Goal: Task Accomplishment & Management: Complete application form

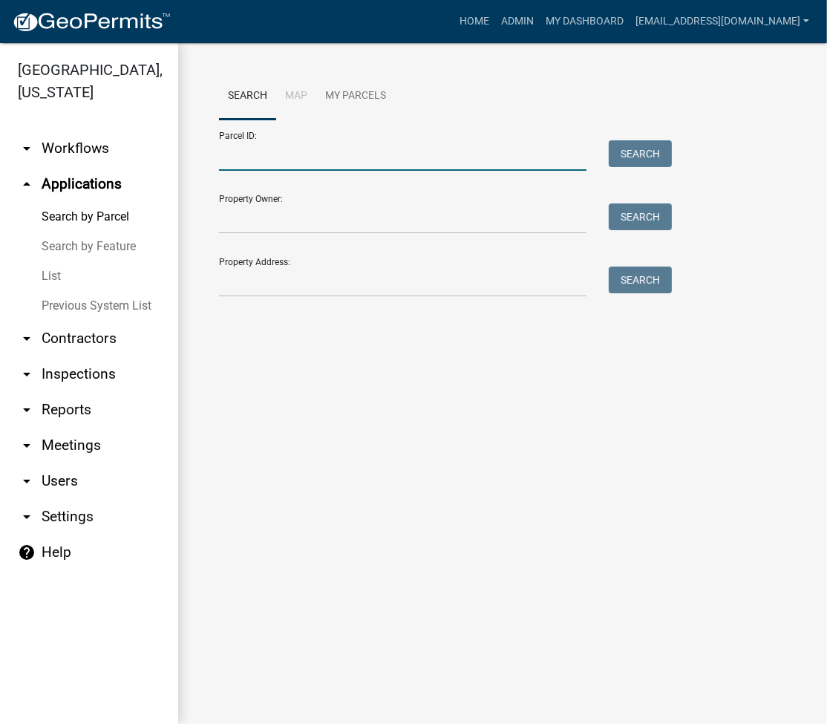
click at [313, 165] on input "Parcel ID:" at bounding box center [403, 155] width 368 height 30
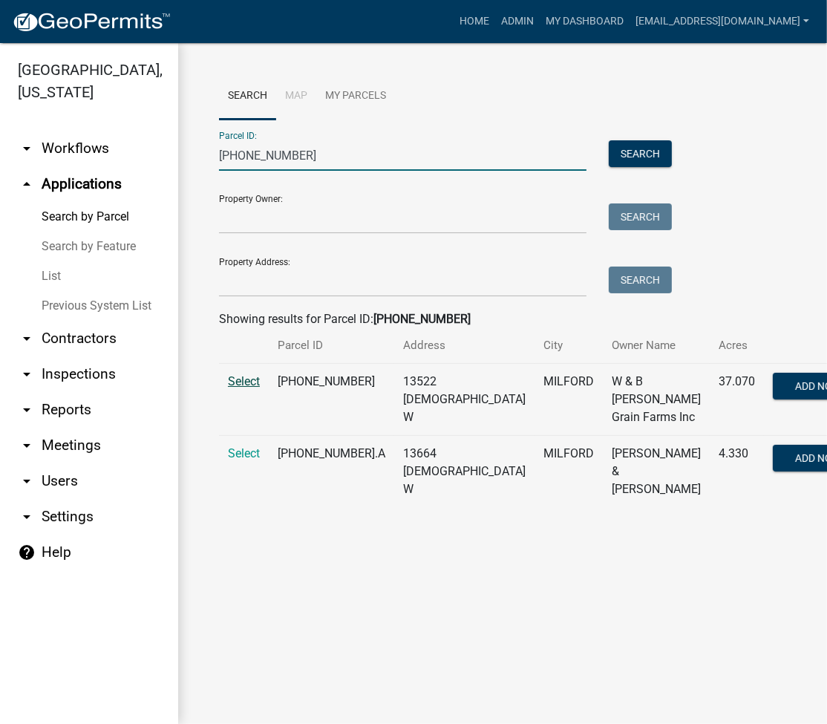
type input "[PHONE_NUMBER]"
click at [241, 376] on span "Select" at bounding box center [244, 381] width 32 height 14
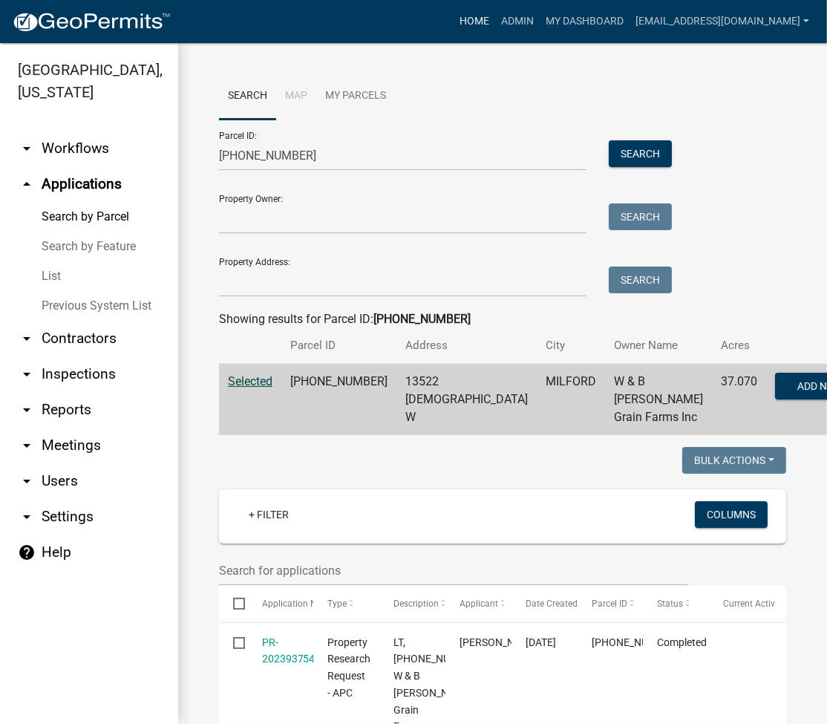
click at [495, 25] on link "Home" at bounding box center [475, 21] width 42 height 28
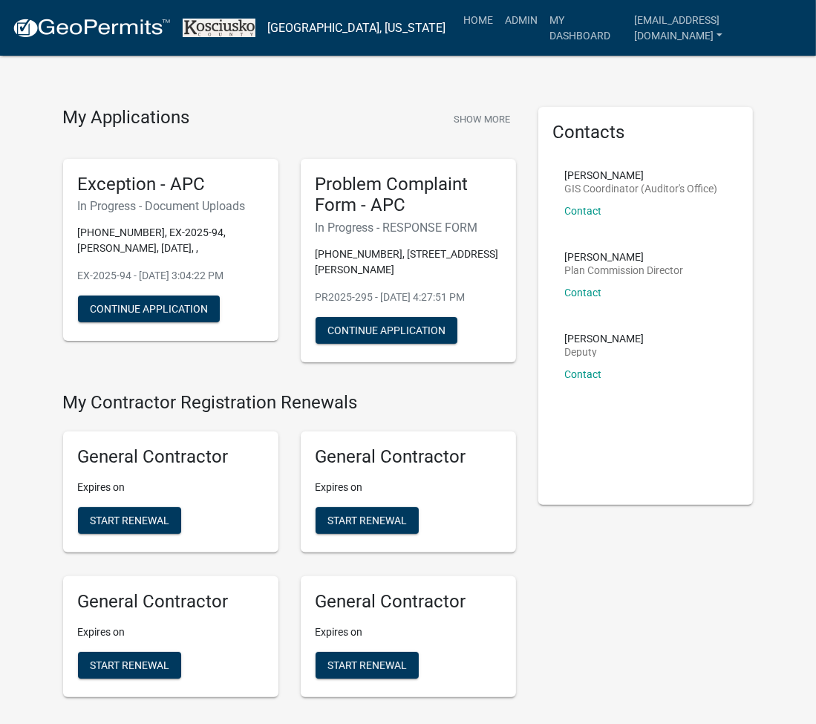
scroll to position [540, 0]
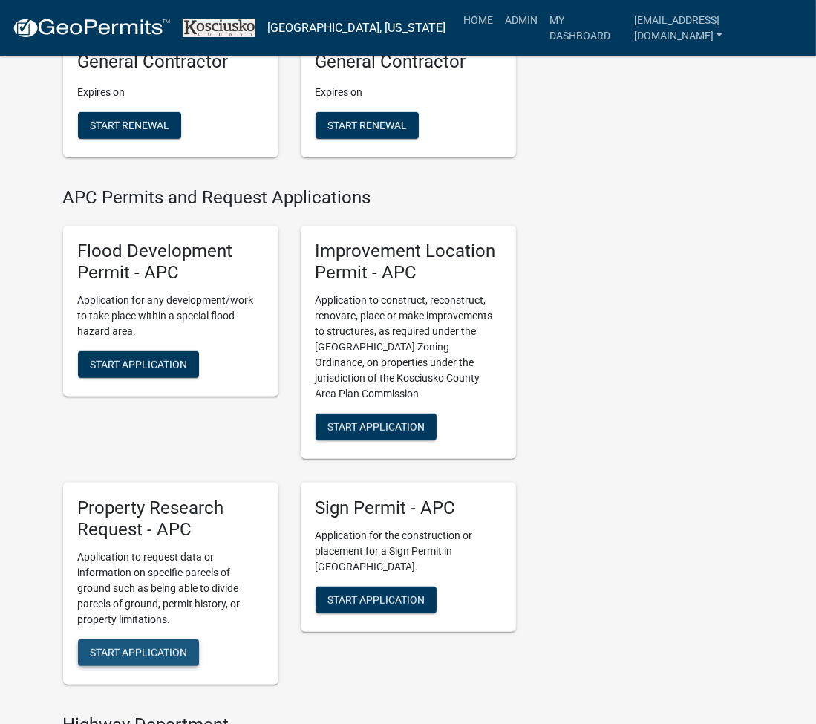
click at [126, 652] on span "Start Application" at bounding box center [138, 652] width 97 height 12
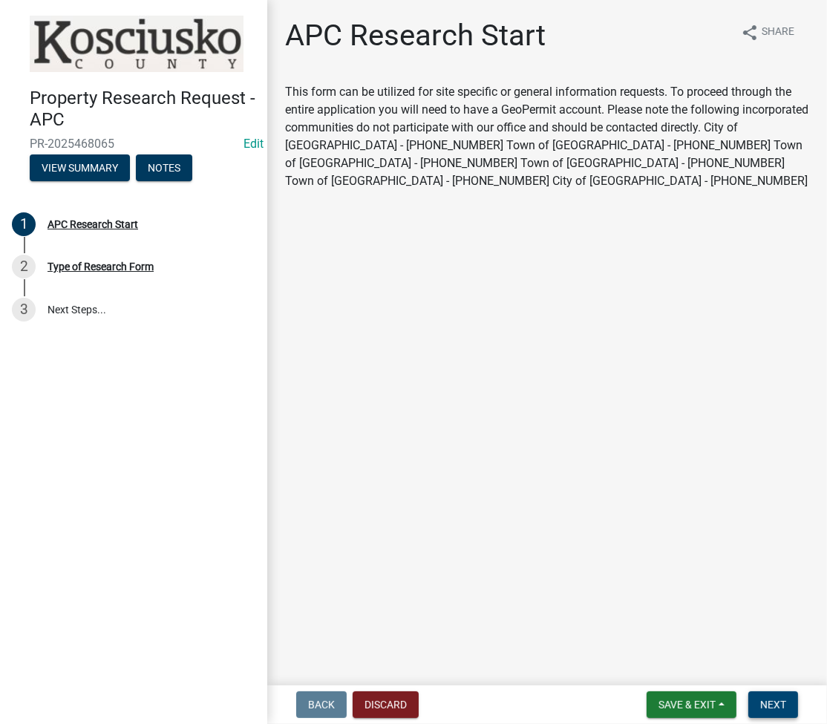
click at [772, 708] on span "Next" at bounding box center [773, 705] width 26 height 12
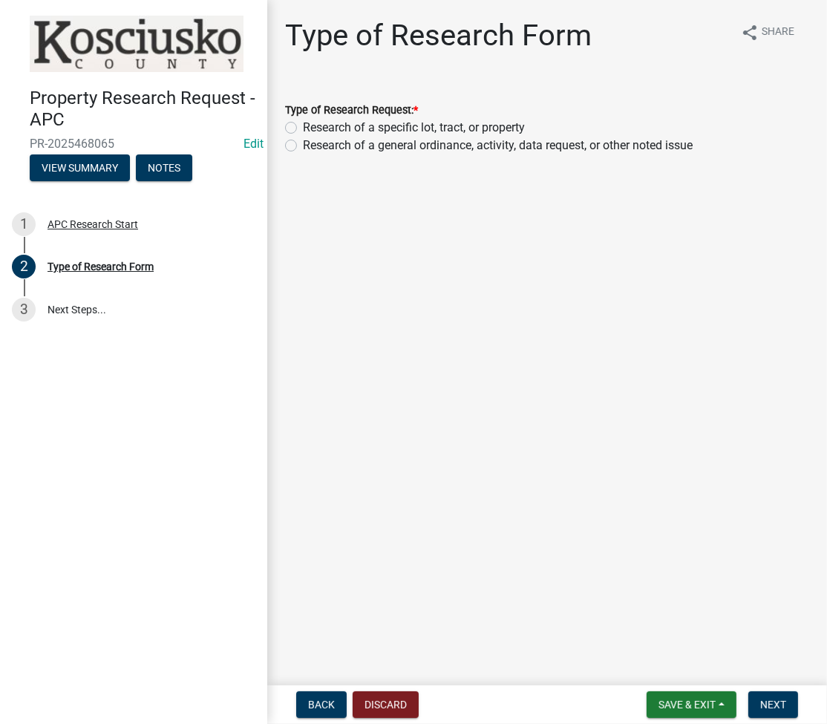
click at [303, 126] on label "Research of a specific lot, tract, or property" at bounding box center [414, 128] width 222 height 18
click at [303, 126] on input "Research of a specific lot, tract, or property" at bounding box center [308, 124] width 10 height 10
radio input "true"
click at [771, 709] on span "Next" at bounding box center [773, 705] width 26 height 12
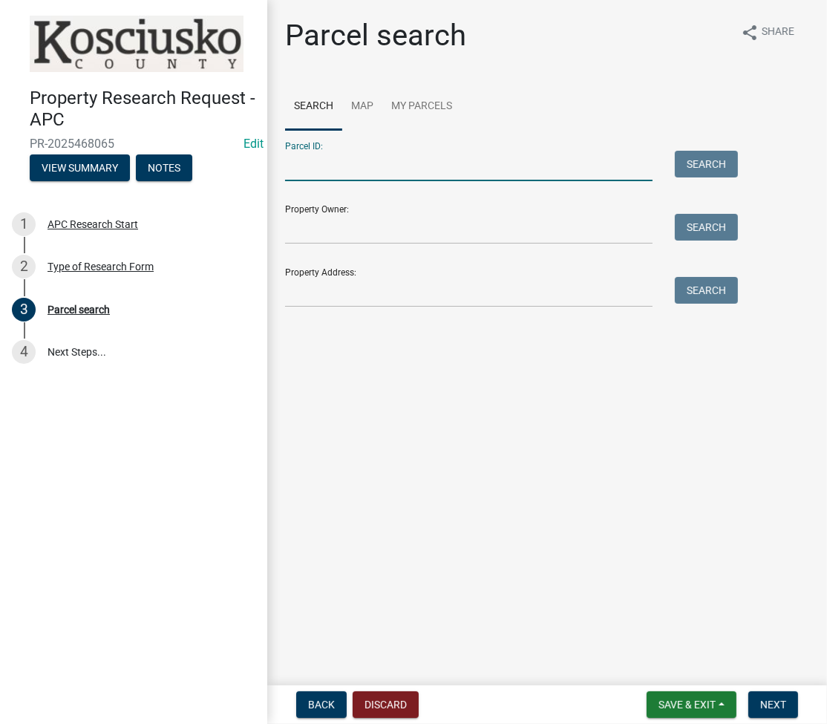
click at [539, 166] on input "Parcel ID:" at bounding box center [469, 166] width 368 height 30
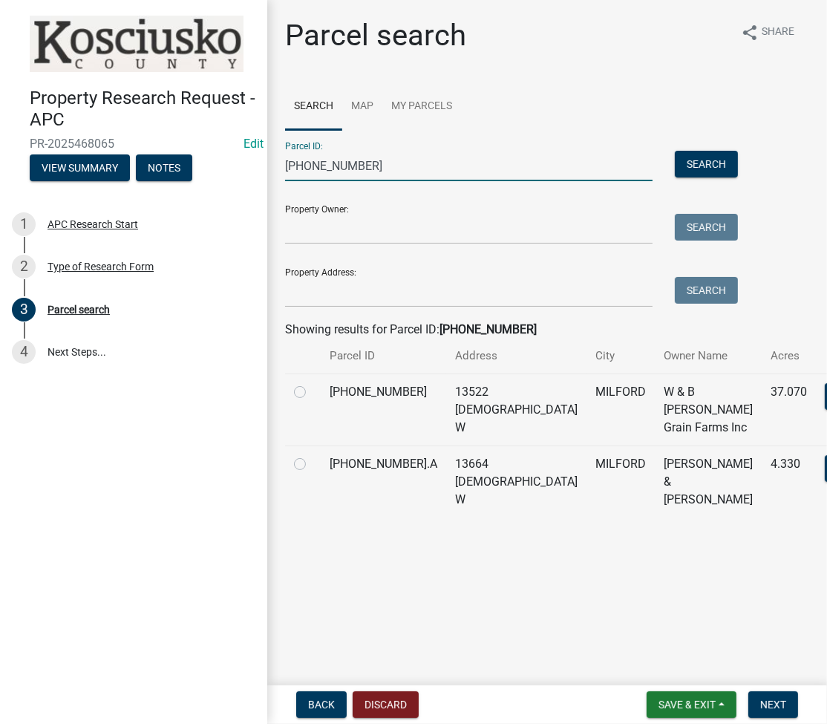
type input "031-006-024"
click at [312, 383] on label at bounding box center [312, 383] width 0 height 0
click at [312, 393] on input "radio" at bounding box center [317, 388] width 10 height 10
radio input "true"
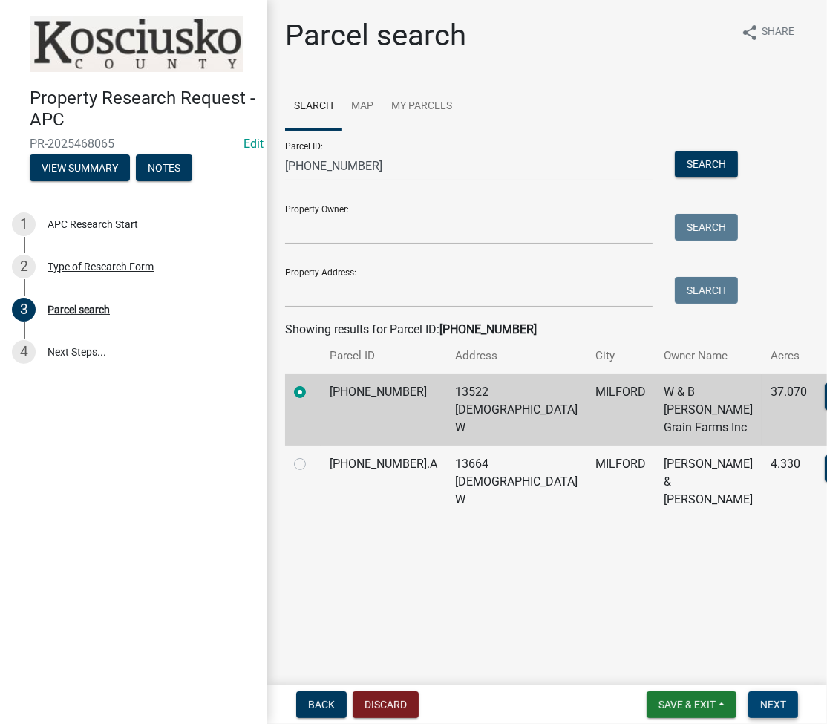
click at [767, 697] on button "Next" at bounding box center [773, 704] width 50 height 27
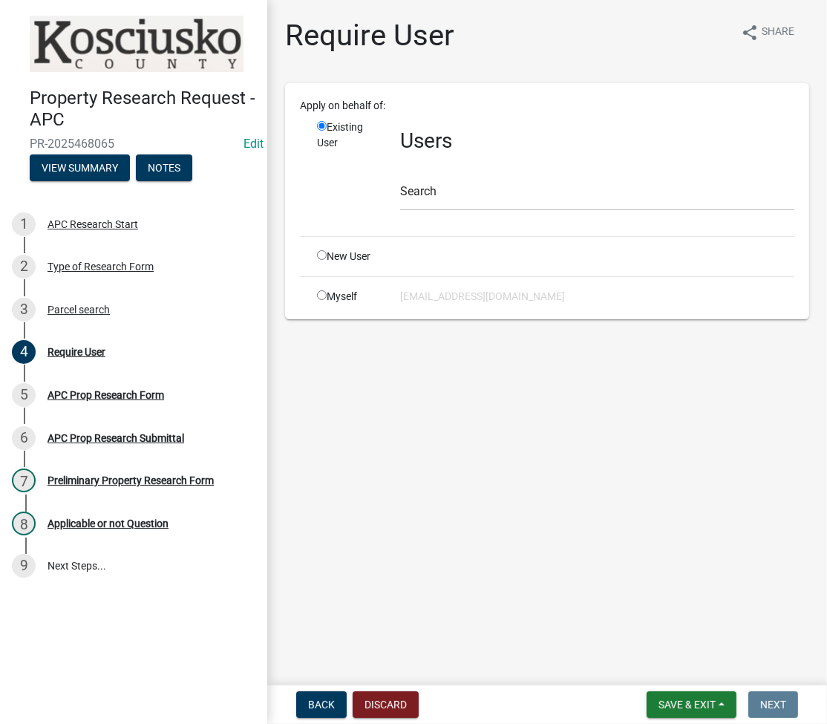
click at [324, 293] on input "radio" at bounding box center [322, 295] width 10 height 10
radio input "true"
radio input "false"
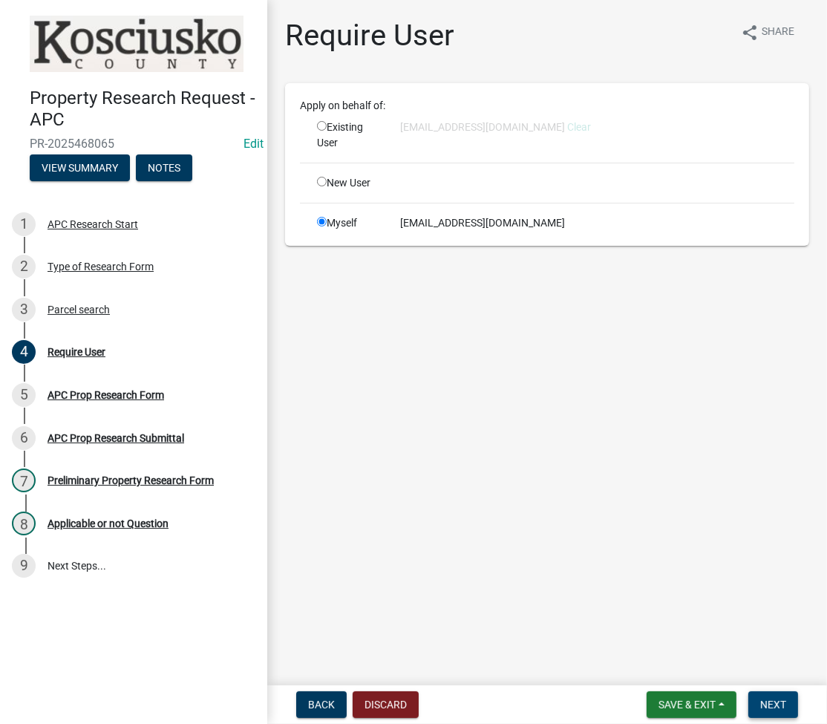
click at [766, 705] on span "Next" at bounding box center [773, 705] width 26 height 12
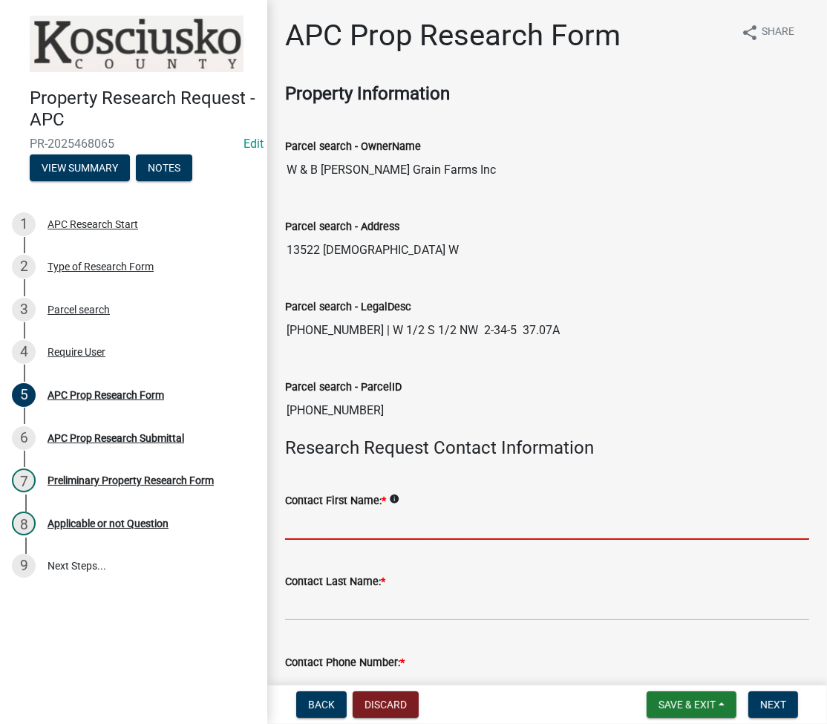
click at [418, 523] on input "Contact First Name: *" at bounding box center [547, 524] width 524 height 30
type input "BRIAN"
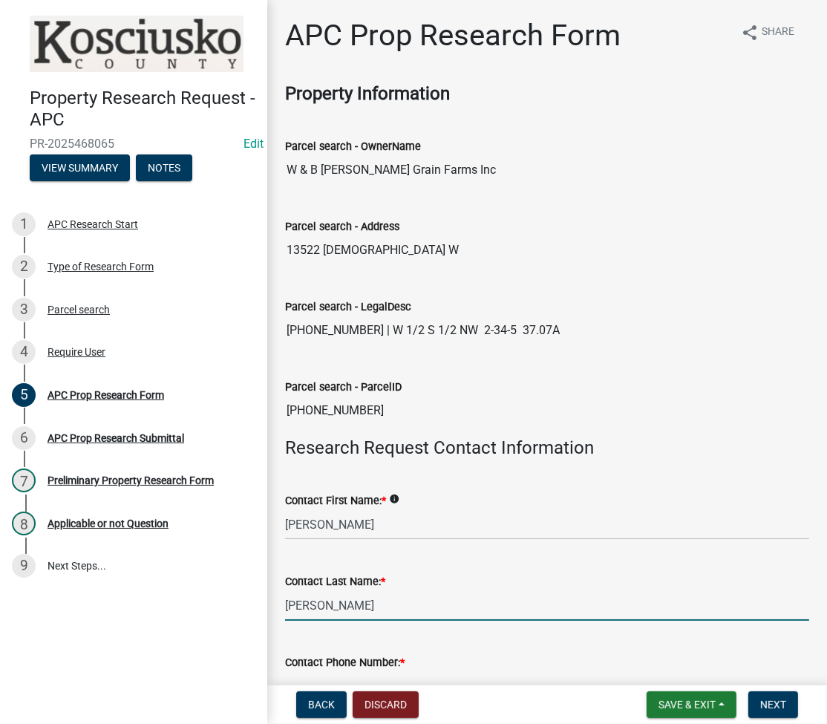
type input "WUTHRICH"
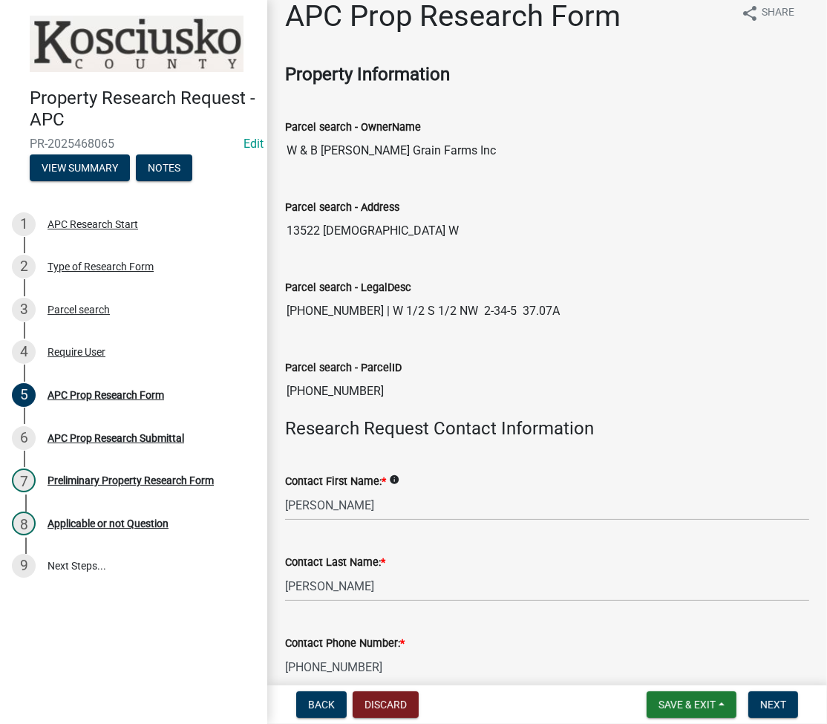
type input "574-268-4940"
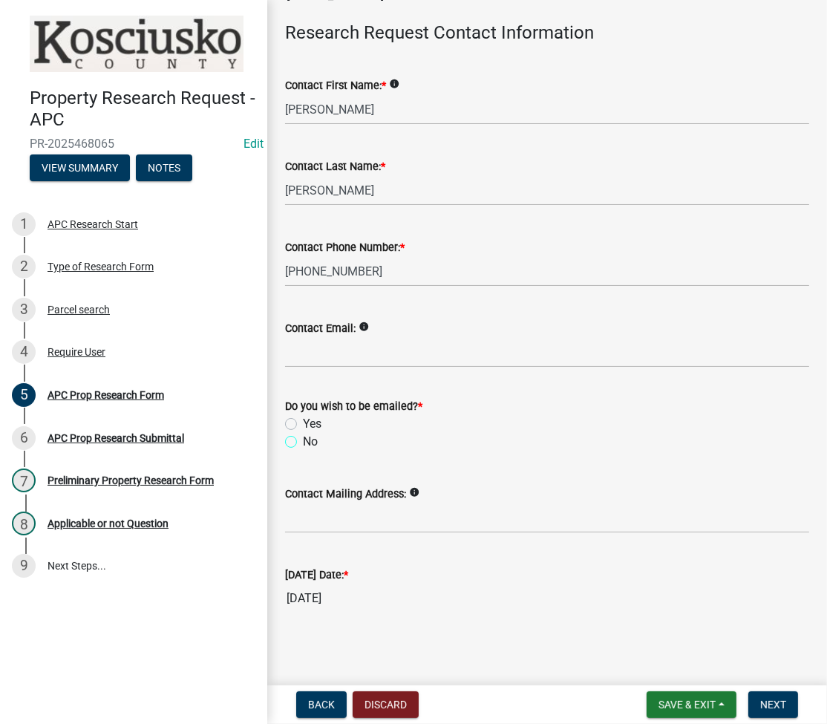
click at [303, 433] on input "No" at bounding box center [308, 438] width 10 height 10
radio input "true"
click at [762, 708] on span "Next" at bounding box center [773, 705] width 26 height 12
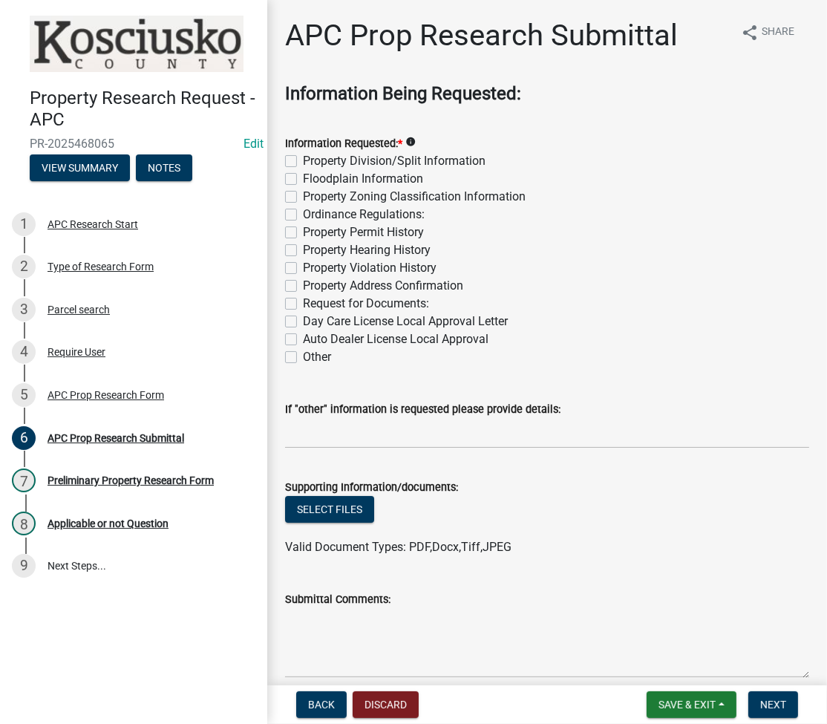
click at [303, 163] on label "Property Division/Split Information" at bounding box center [394, 161] width 183 height 18
click at [303, 162] on input "Property Division/Split Information" at bounding box center [308, 157] width 10 height 10
checkbox input "true"
checkbox input "false"
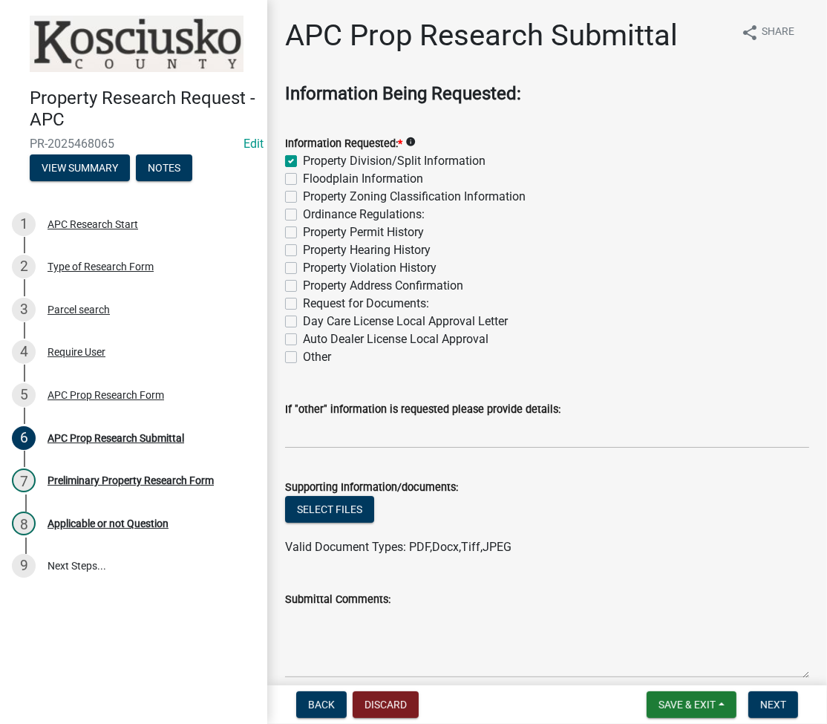
checkbox input "false"
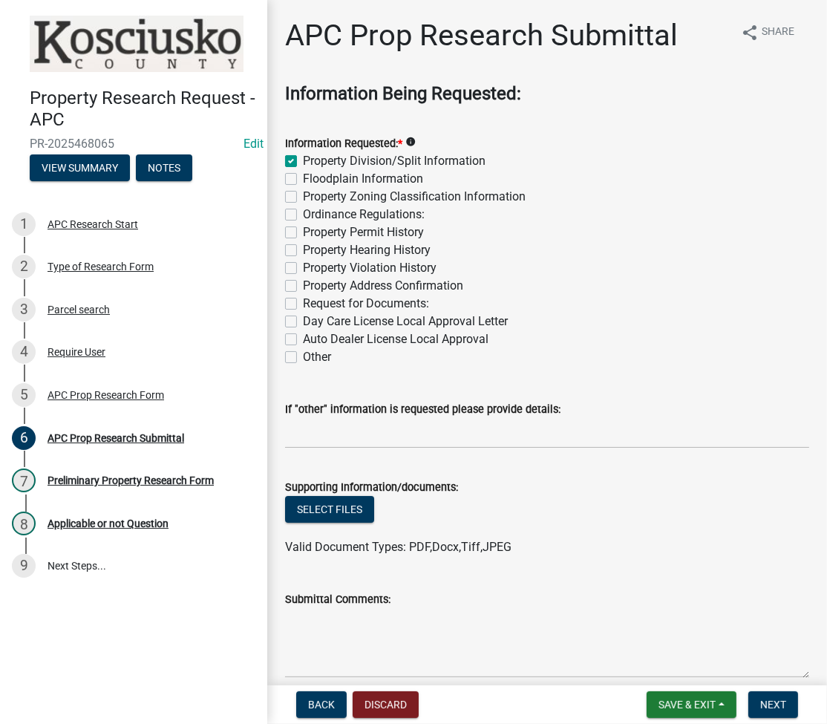
checkbox input "false"
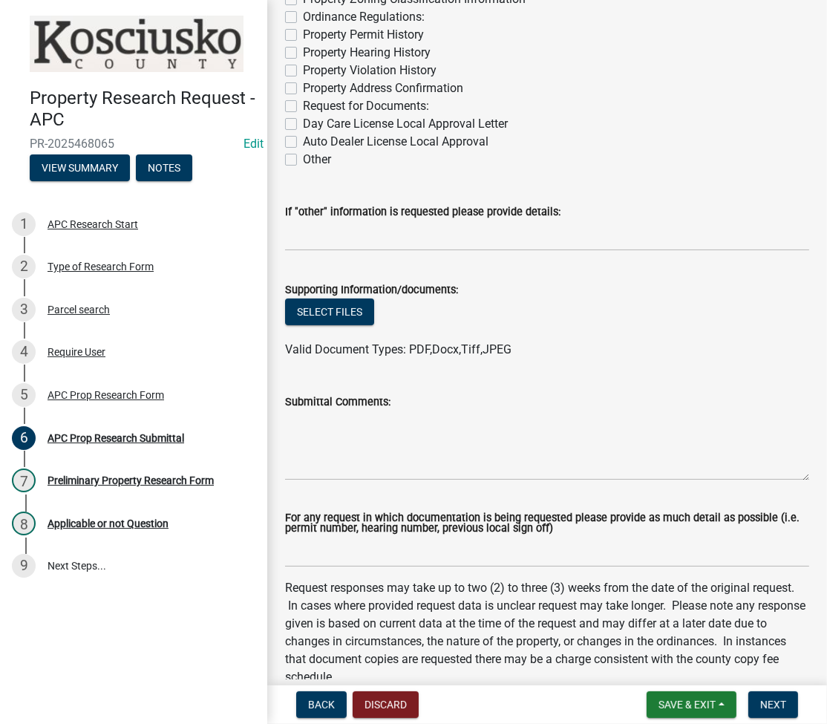
scroll to position [396, 0]
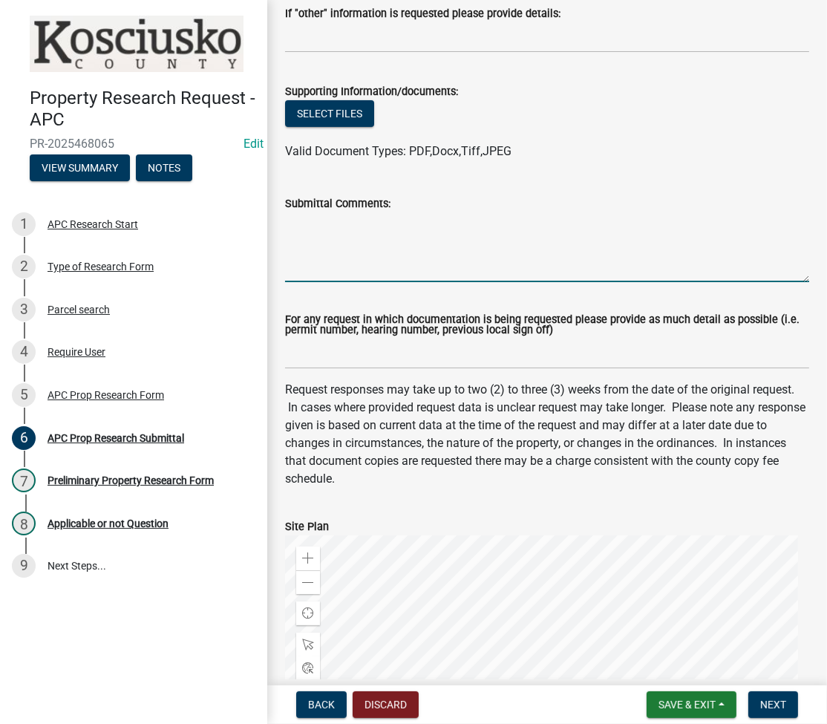
click at [452, 236] on textarea "Submittal Comments:" at bounding box center [547, 247] width 524 height 70
type textarea "SPLITS"
click at [764, 706] on span "Next" at bounding box center [773, 705] width 26 height 12
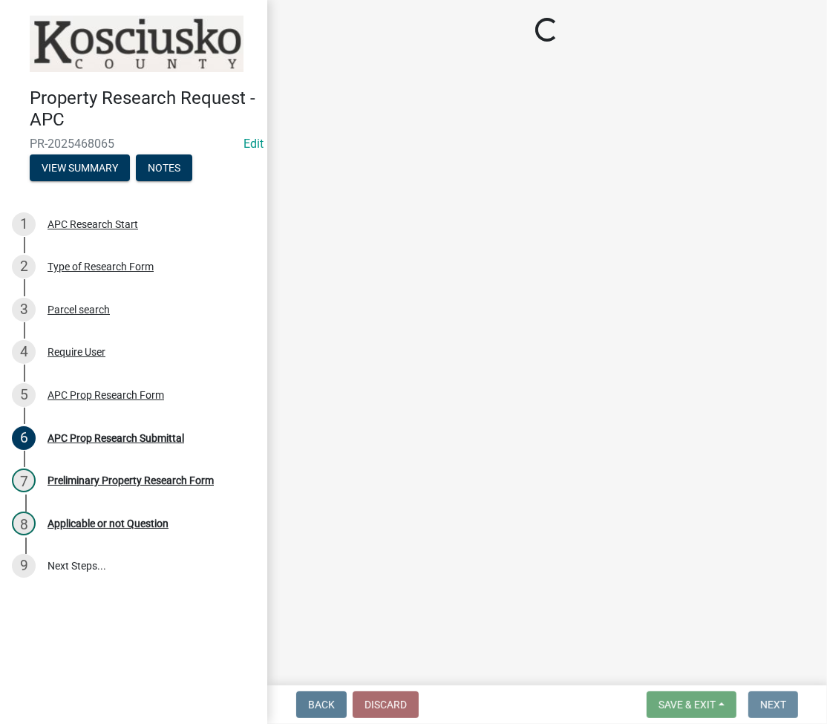
scroll to position [0, 0]
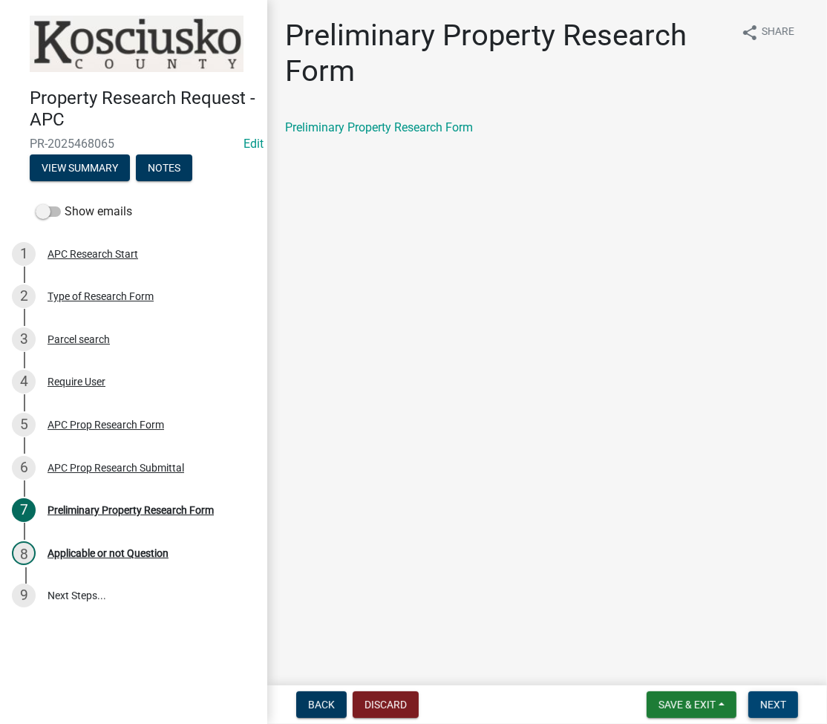
click at [778, 703] on span "Next" at bounding box center [773, 705] width 26 height 12
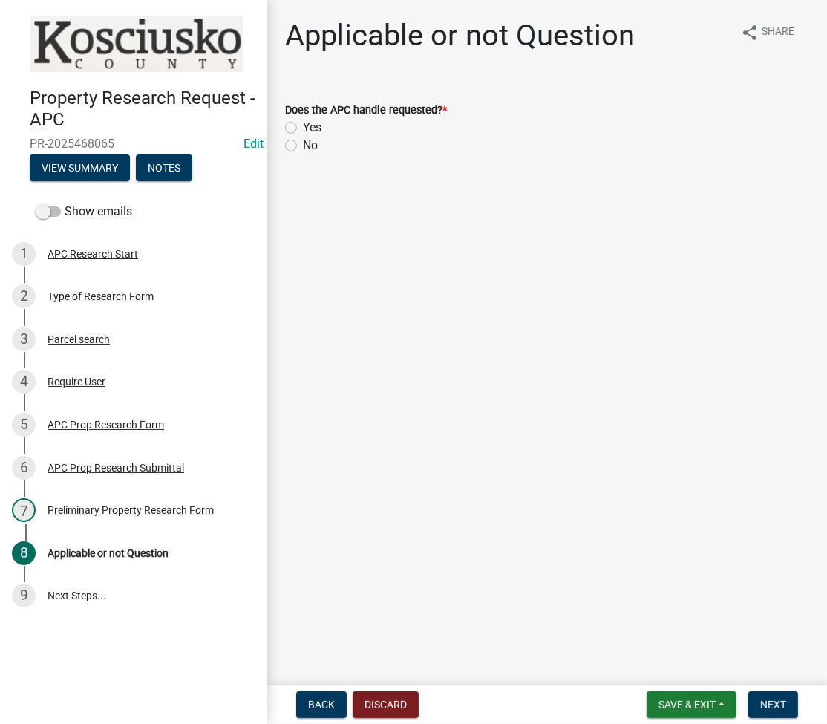
click at [303, 130] on label "Yes" at bounding box center [312, 128] width 19 height 18
click at [303, 128] on input "Yes" at bounding box center [308, 124] width 10 height 10
radio input "true"
click at [780, 702] on span "Next" at bounding box center [773, 705] width 26 height 12
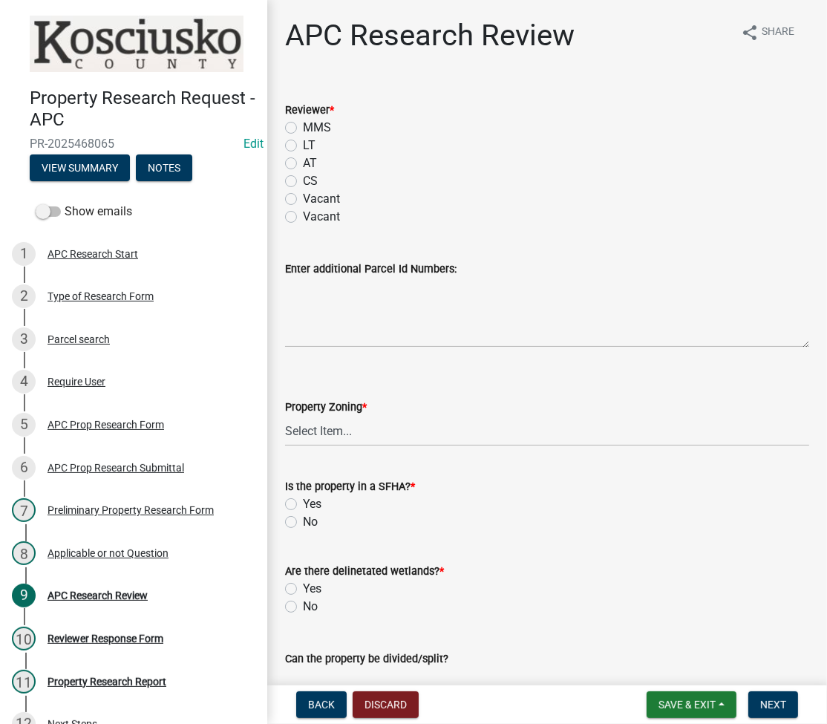
click at [303, 146] on label "LT" at bounding box center [309, 146] width 13 height 18
click at [303, 146] on input "LT" at bounding box center [308, 142] width 10 height 10
radio input "true"
click at [336, 428] on select "Select Item... Agricultural Agricultural 2 Residential Commercial Industrial 1 …" at bounding box center [547, 431] width 524 height 30
click at [285, 416] on select "Select Item... Agricultural Agricultural 2 Residential Commercial Industrial 1 …" at bounding box center [547, 431] width 524 height 30
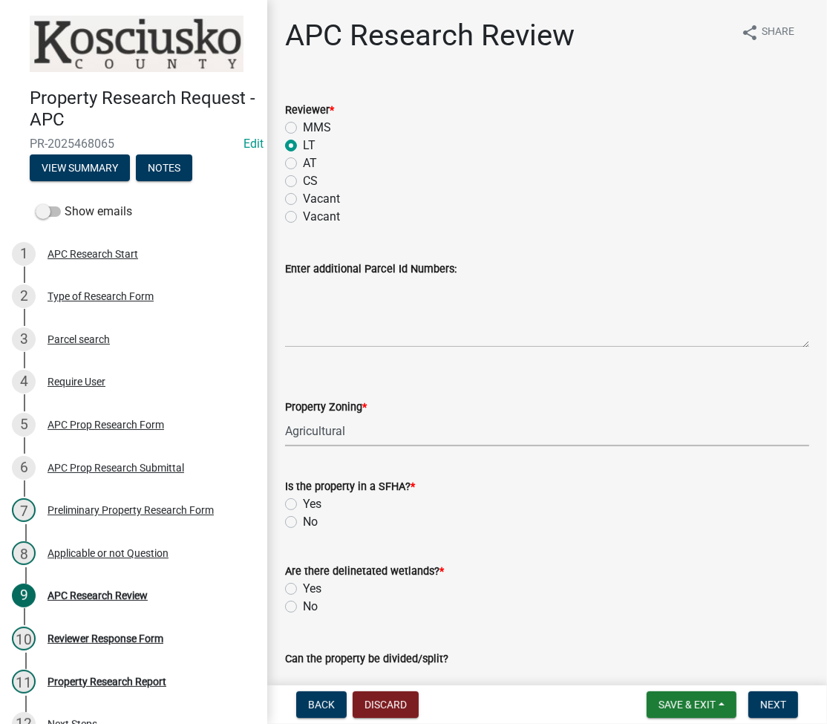
select select "fa378ffa-5b76-4540-9014-3a35c1b5764a"
click at [303, 518] on label "No" at bounding box center [310, 522] width 15 height 18
click at [303, 518] on input "No" at bounding box center [308, 518] width 10 height 10
radio input "true"
click at [303, 606] on label "No" at bounding box center [310, 607] width 15 height 18
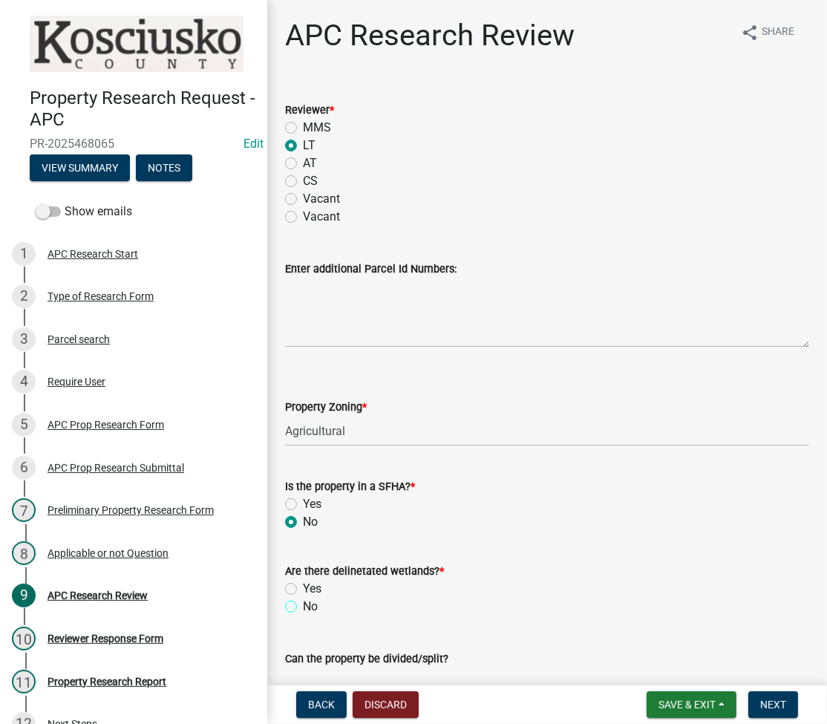
click at [303, 606] on input "No" at bounding box center [308, 603] width 10 height 10
radio input "true"
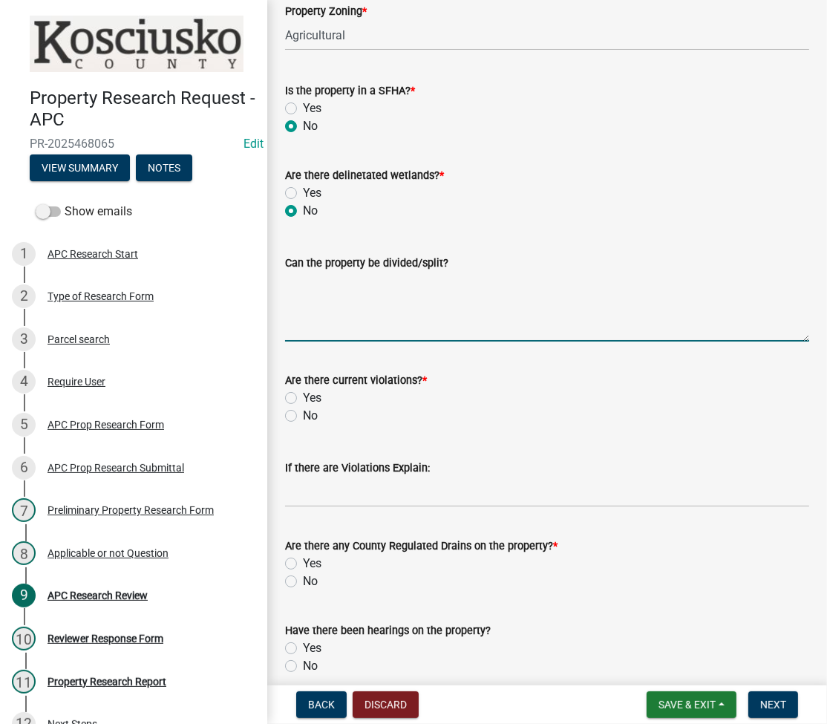
click at [330, 320] on textarea "Can the property be divided/split?" at bounding box center [547, 307] width 524 height 70
type textarea "FROM THE PARENT PARCEL THERE HAS BEEN 1 TRACT ALLOWING 2 MORE TRACTS UNDER 20 A…"
click at [303, 411] on label "No" at bounding box center [310, 416] width 15 height 18
click at [303, 411] on input "No" at bounding box center [308, 412] width 10 height 10
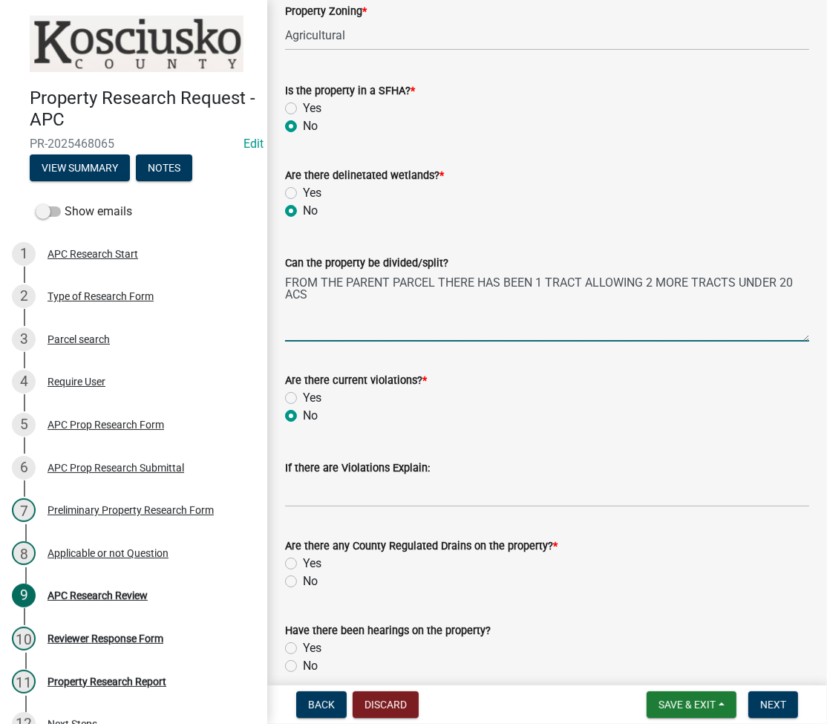
radio input "true"
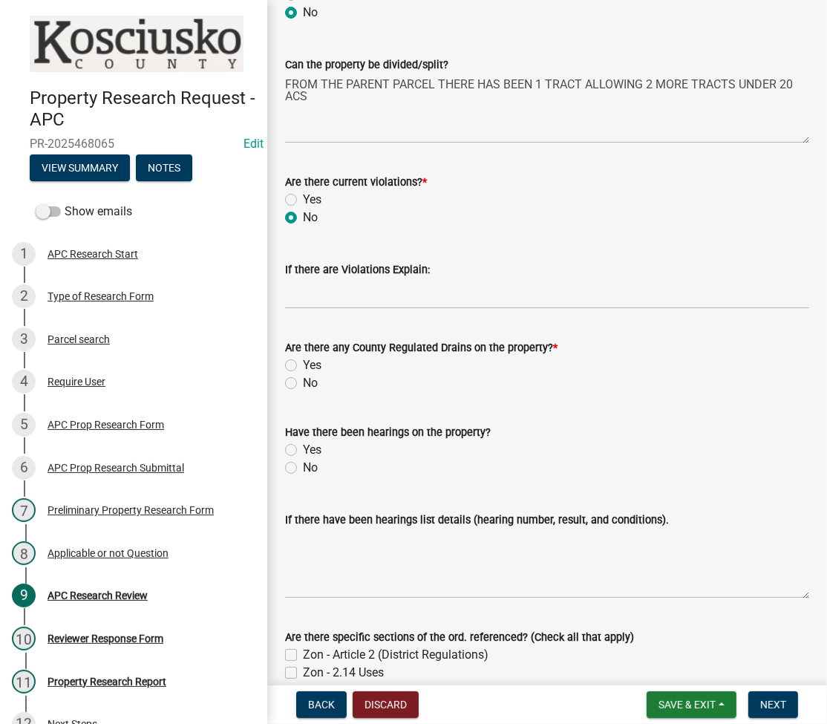
click at [303, 379] on label "No" at bounding box center [310, 383] width 15 height 18
click at [303, 379] on input "No" at bounding box center [308, 379] width 10 height 10
radio input "true"
click at [303, 466] on label "No" at bounding box center [310, 468] width 15 height 18
click at [303, 466] on input "No" at bounding box center [308, 464] width 10 height 10
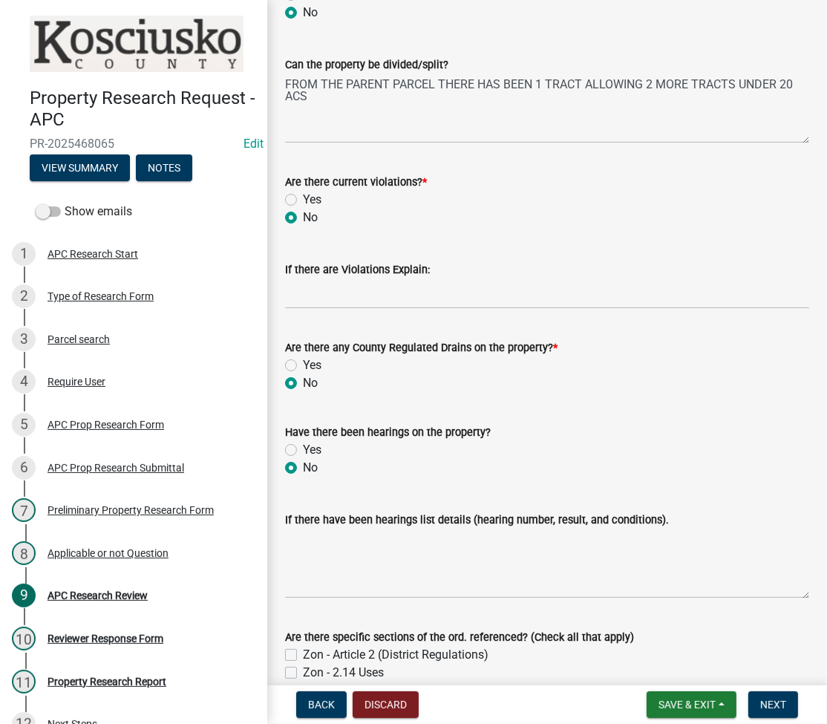
radio input "true"
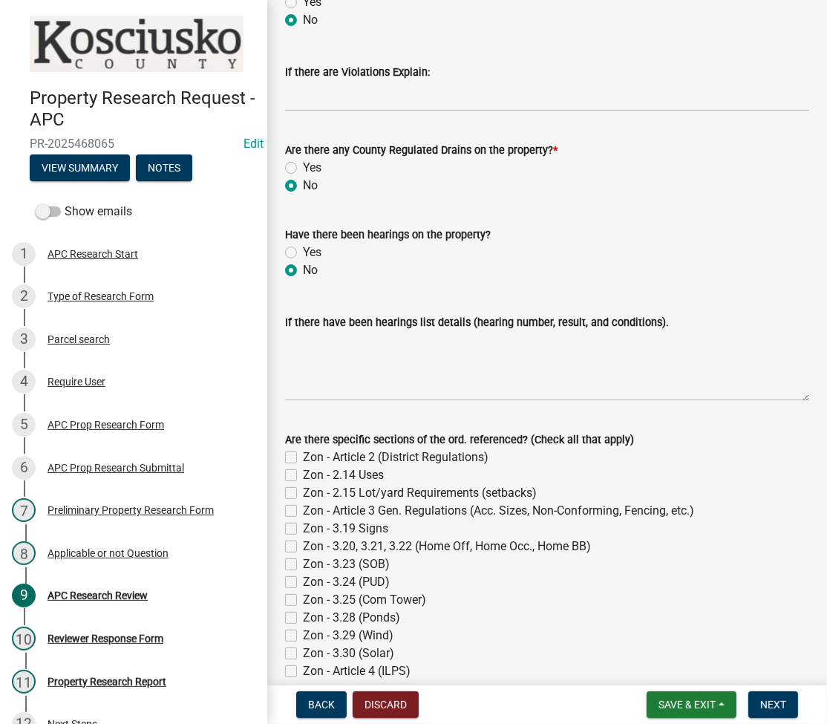
scroll to position [1018, 0]
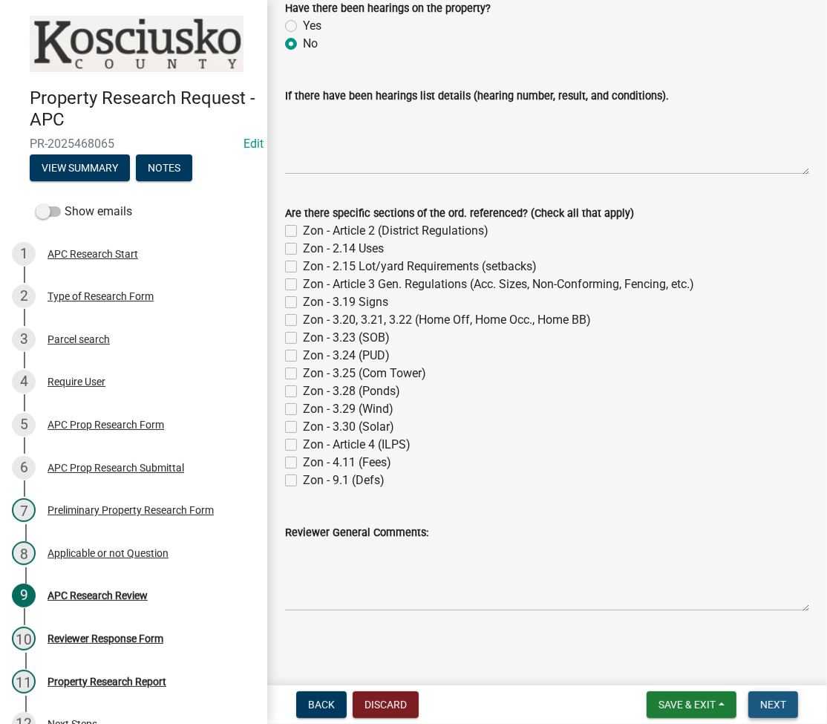
click at [777, 694] on button "Next" at bounding box center [773, 704] width 50 height 27
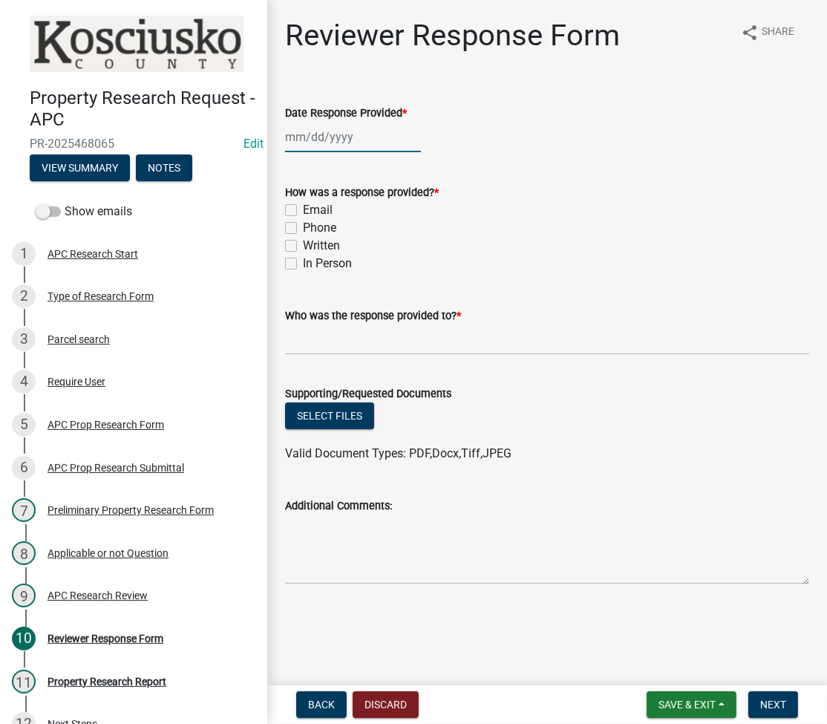
click at [326, 139] on div at bounding box center [353, 137] width 136 height 30
select select "8"
select select "2025"
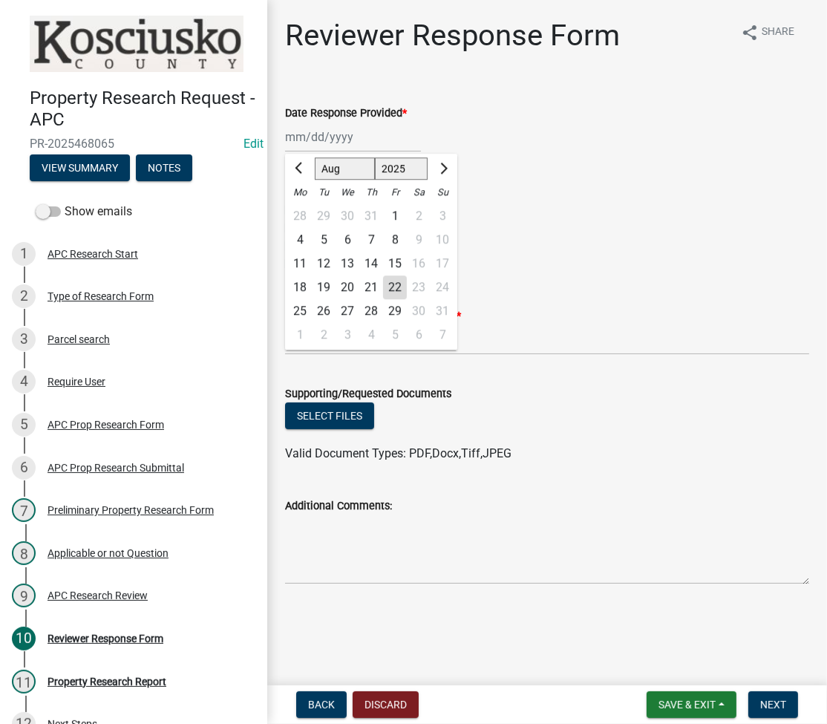
click at [403, 281] on div "22" at bounding box center [395, 287] width 24 height 24
type input "[DATE]"
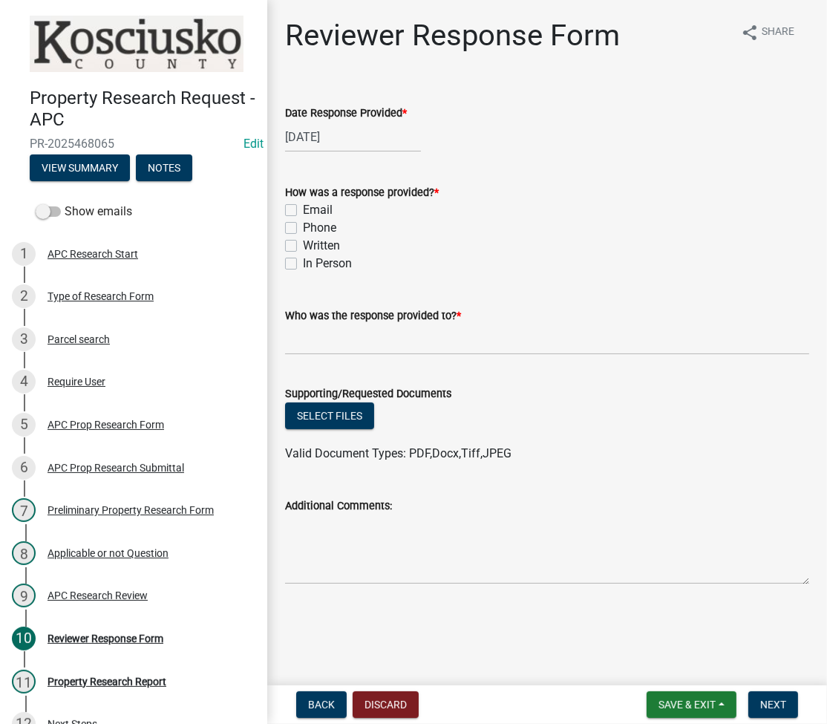
click at [303, 226] on label "Phone" at bounding box center [319, 228] width 33 height 18
click at [303, 226] on input "Phone" at bounding box center [308, 224] width 10 height 10
checkbox input "true"
checkbox input "false"
checkbox input "true"
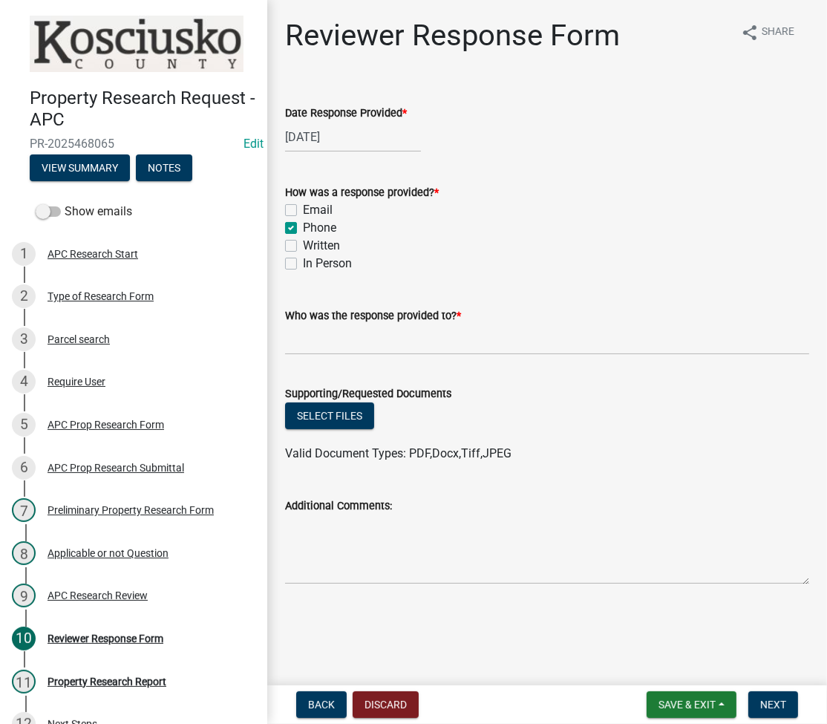
checkbox input "false"
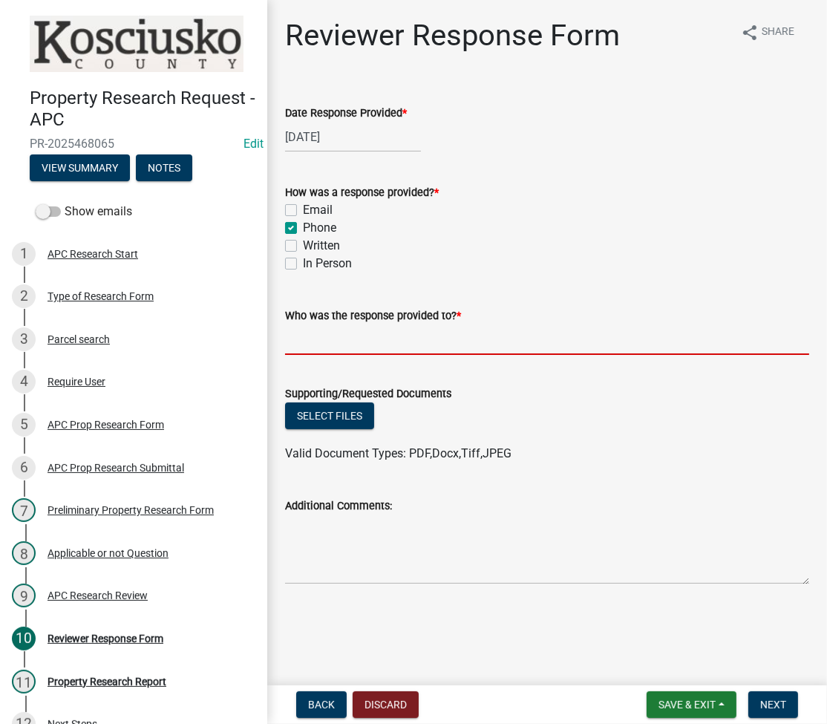
click at [330, 332] on input "Who was the response provided to? *" at bounding box center [547, 339] width 524 height 30
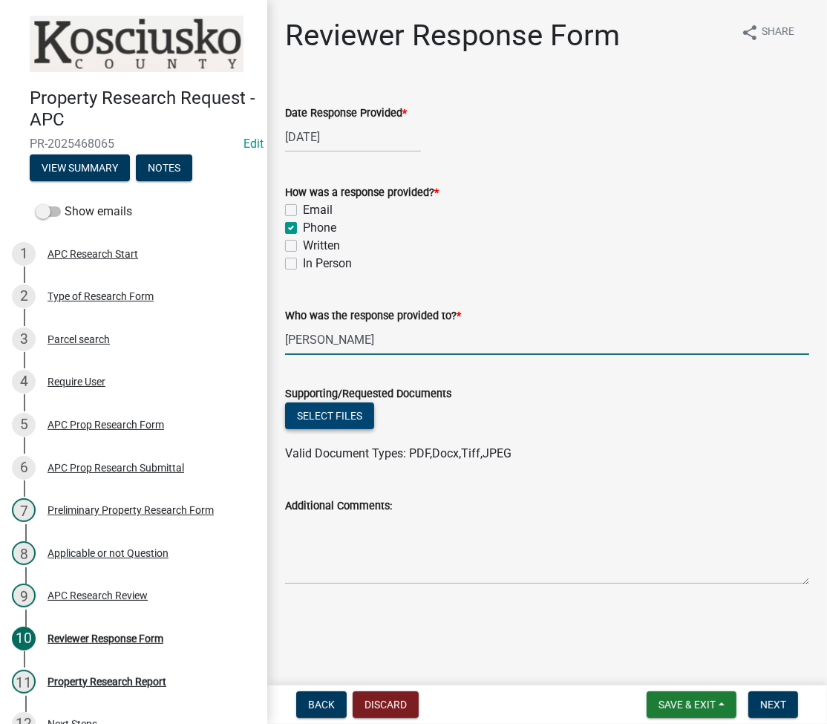
type input "BRIAN WUTHRICH"
click at [330, 416] on button "Select files" at bounding box center [329, 415] width 89 height 27
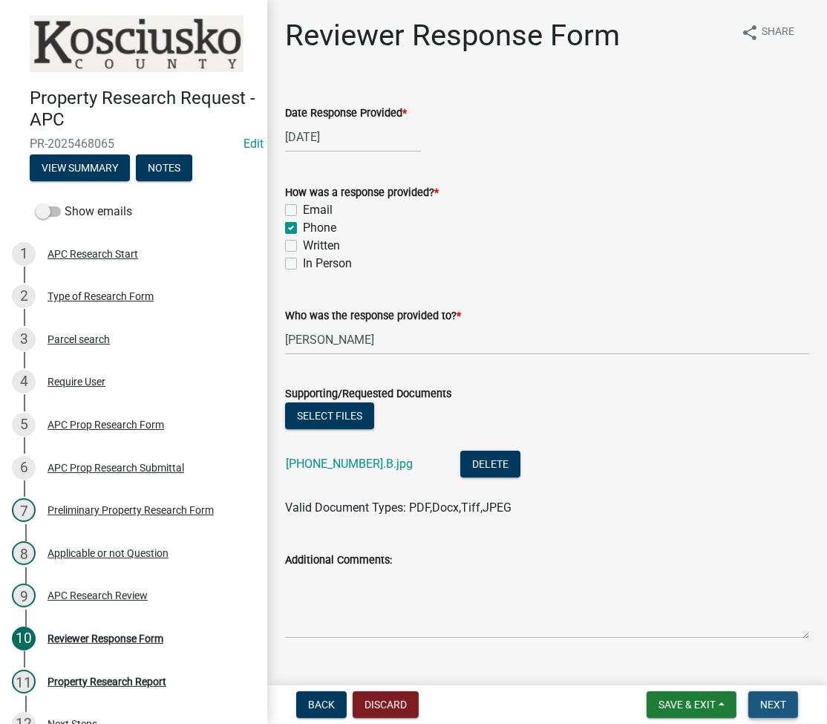
click at [780, 694] on button "Next" at bounding box center [773, 704] width 50 height 27
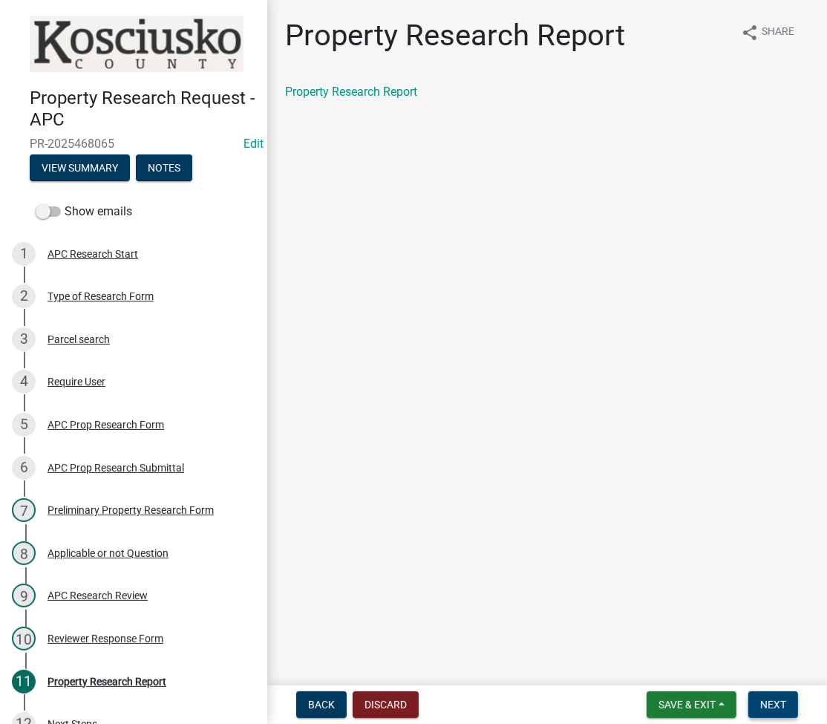
click at [772, 693] on button "Next" at bounding box center [773, 704] width 50 height 27
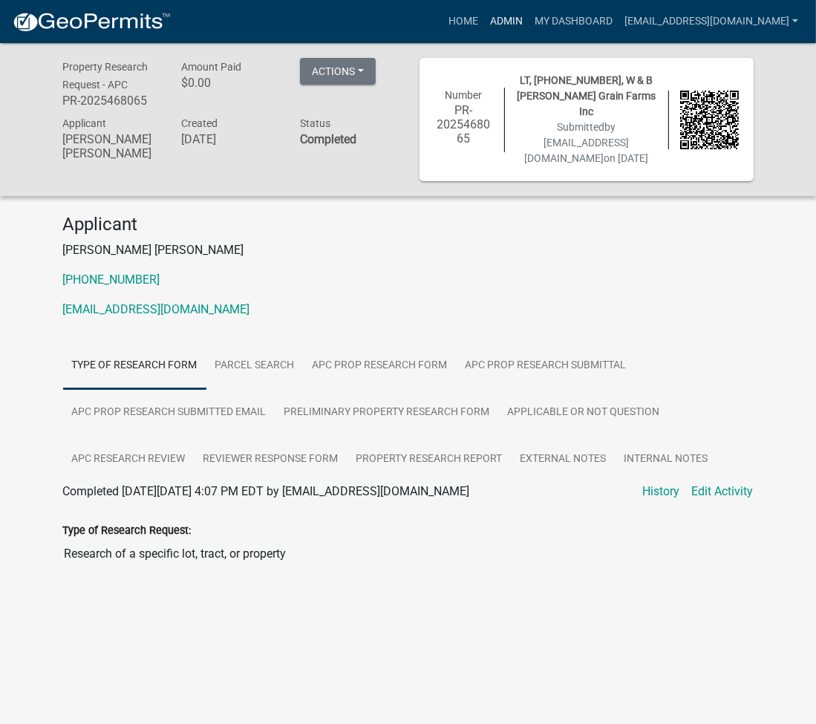
click at [529, 13] on link "Admin" at bounding box center [506, 21] width 45 height 28
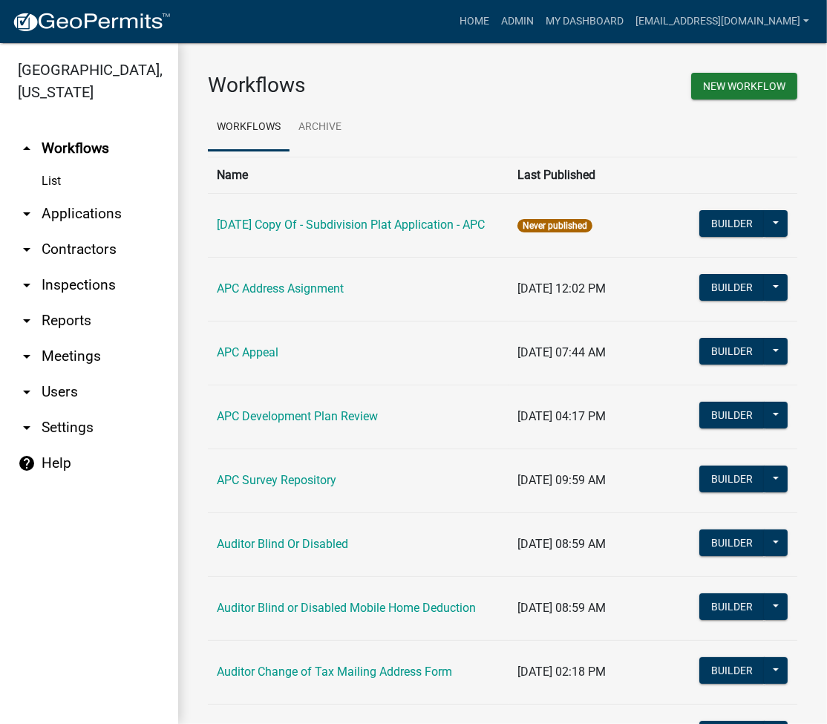
click at [88, 213] on link "arrow_drop_down Applications" at bounding box center [89, 214] width 178 height 36
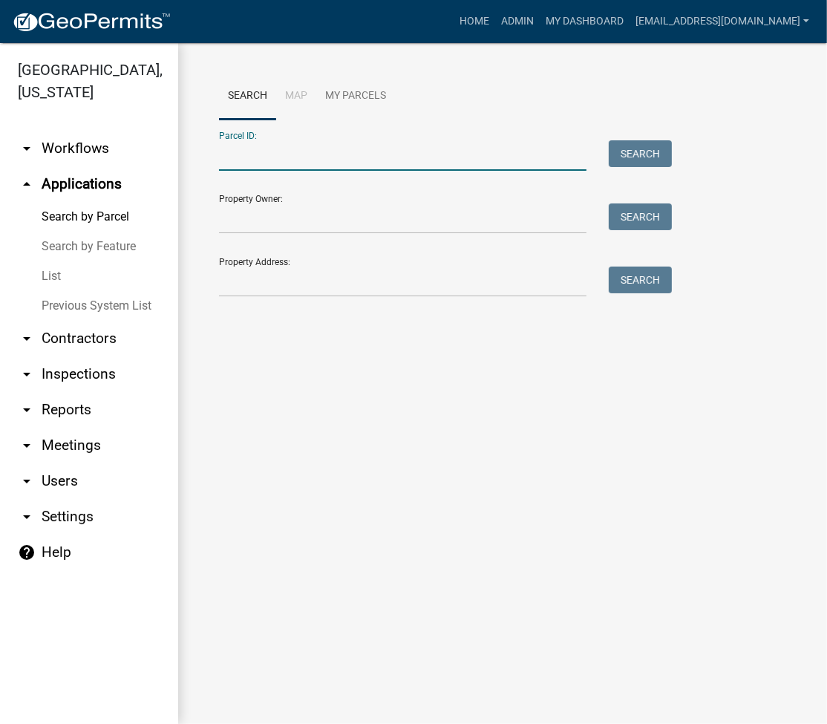
click at [293, 157] on input "Parcel ID:" at bounding box center [403, 155] width 368 height 30
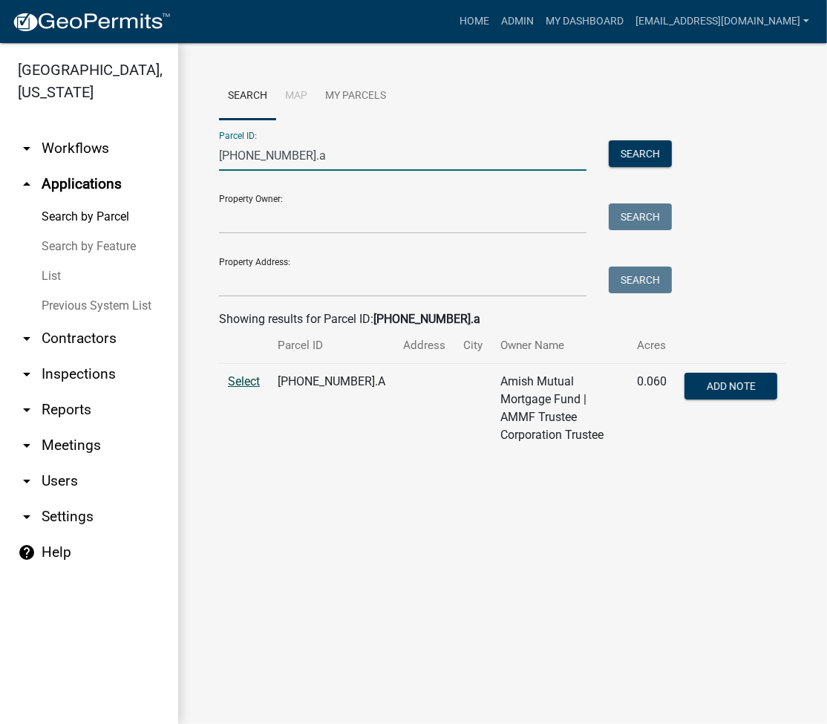
type input "023-065-002.a"
click at [249, 378] on span "Select" at bounding box center [244, 381] width 32 height 14
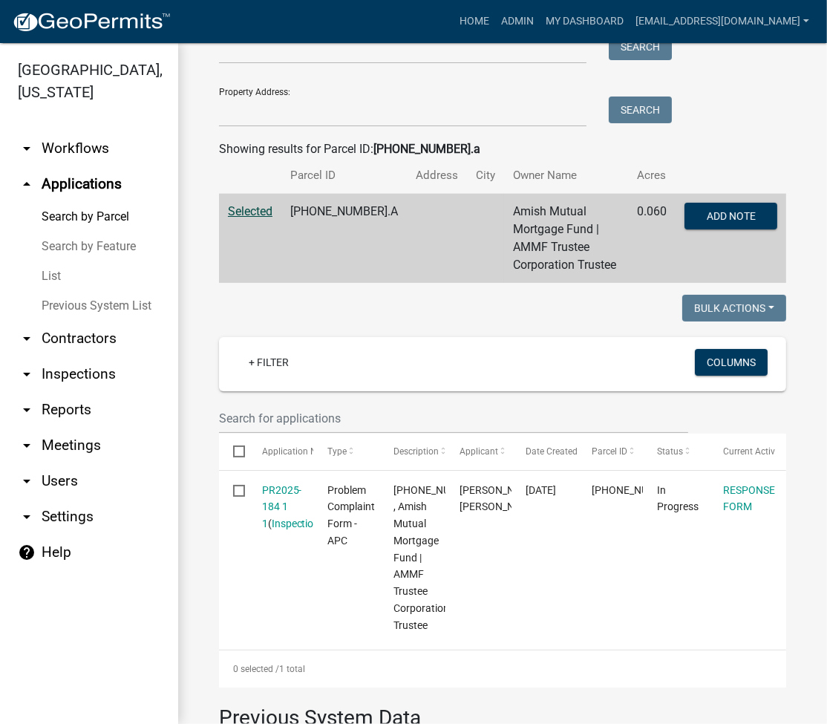
scroll to position [198, 0]
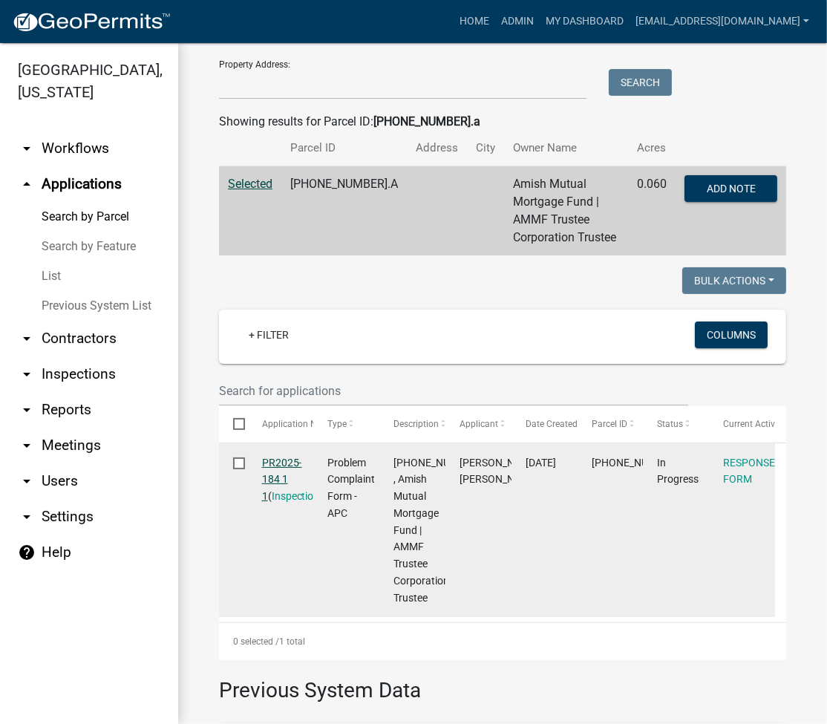
click at [277, 457] on link "PR2025-184 1 1" at bounding box center [282, 480] width 40 height 46
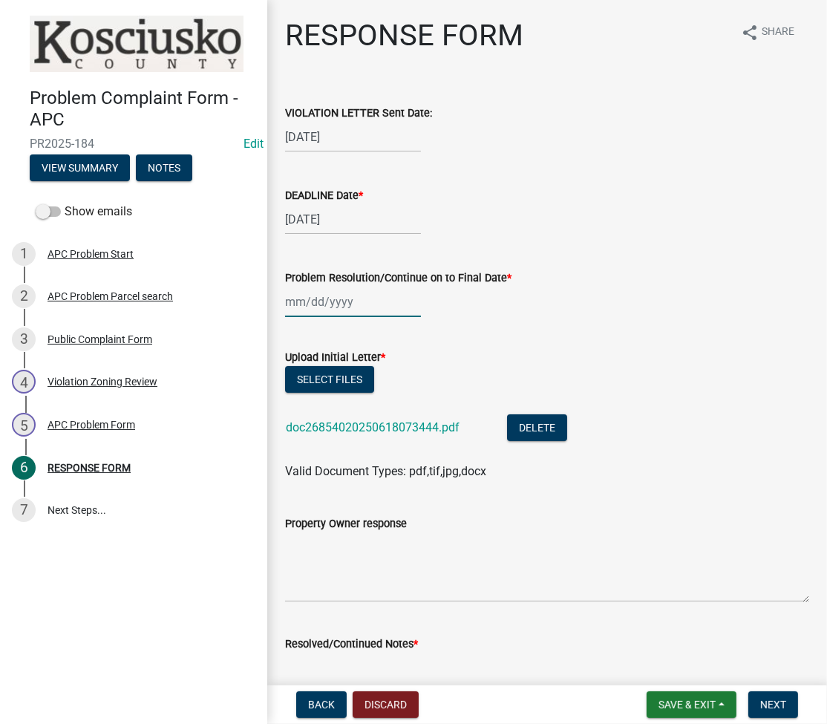
click at [299, 303] on div at bounding box center [353, 302] width 136 height 30
select select "8"
select select "2025"
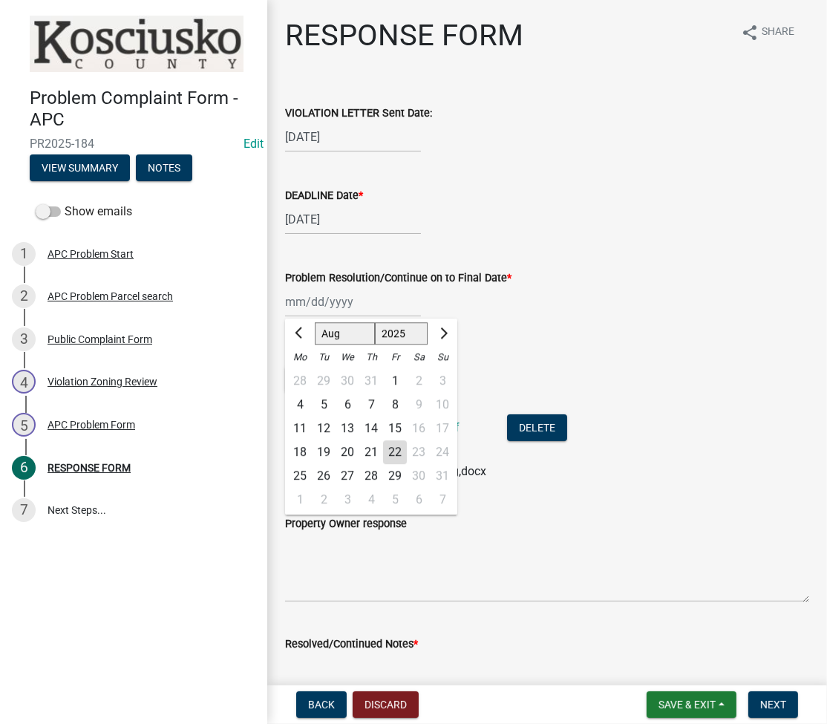
click at [404, 445] on div "22" at bounding box center [395, 452] width 24 height 24
type input "[DATE]"
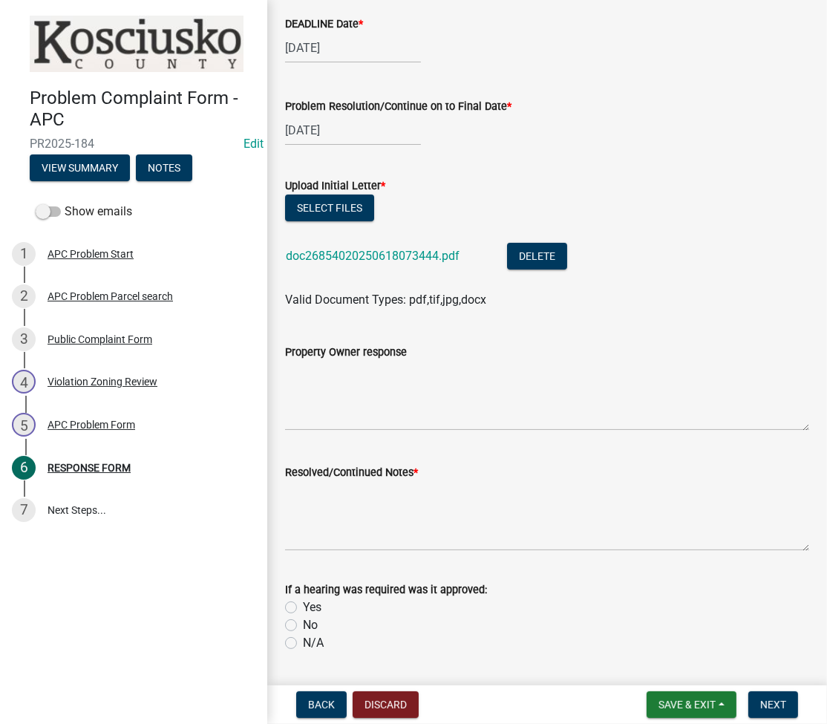
scroll to position [198, 0]
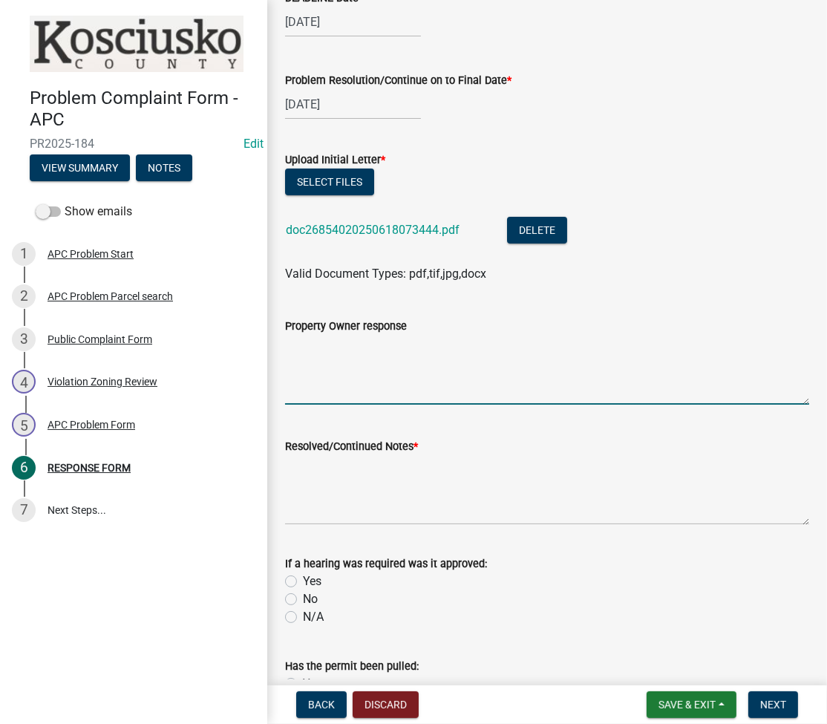
click at [324, 383] on textarea "Property Owner response" at bounding box center [547, 370] width 524 height 70
type textarea "6/20 cld gave 30 days to combine"
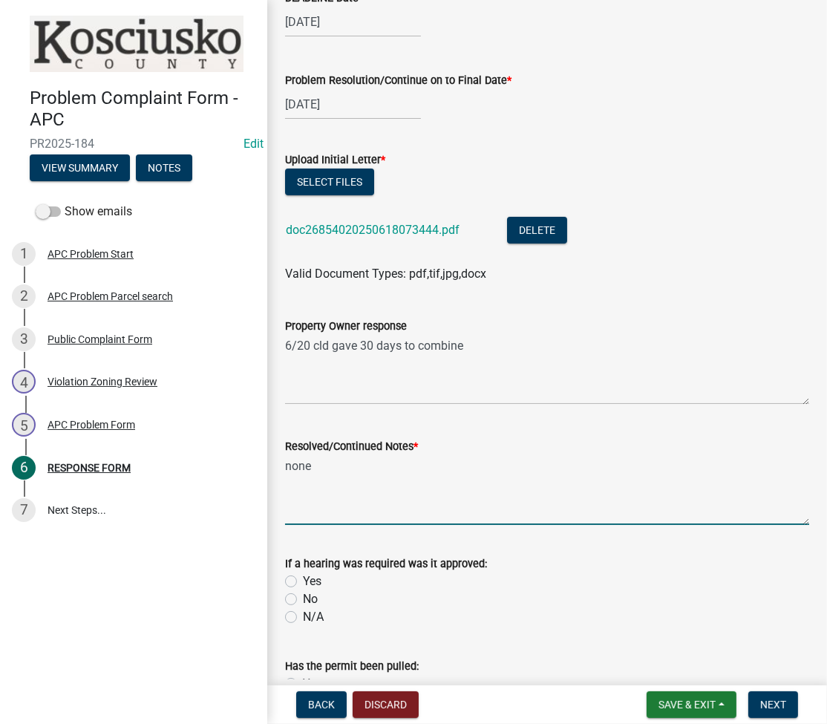
scroll to position [417, 0]
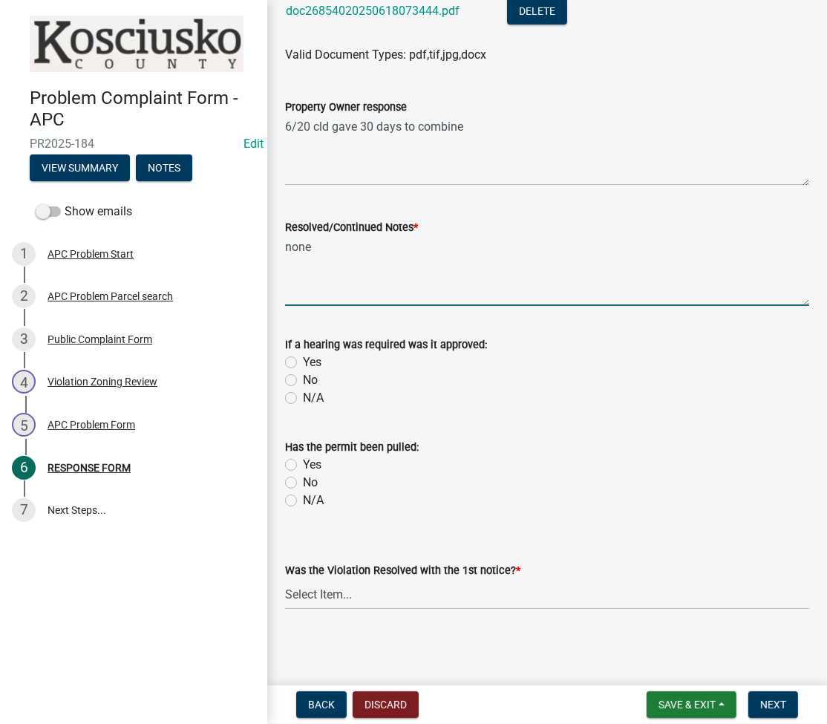
type textarea "none"
click at [321, 593] on select "Select Item... Yes No N/A" at bounding box center [547, 594] width 524 height 30
click at [285, 579] on select "Select Item... Yes No N/A" at bounding box center [547, 594] width 524 height 30
select select "d062c417-95db-497a-9398-920c005df4db"
click at [763, 711] on button "Next" at bounding box center [773, 704] width 50 height 27
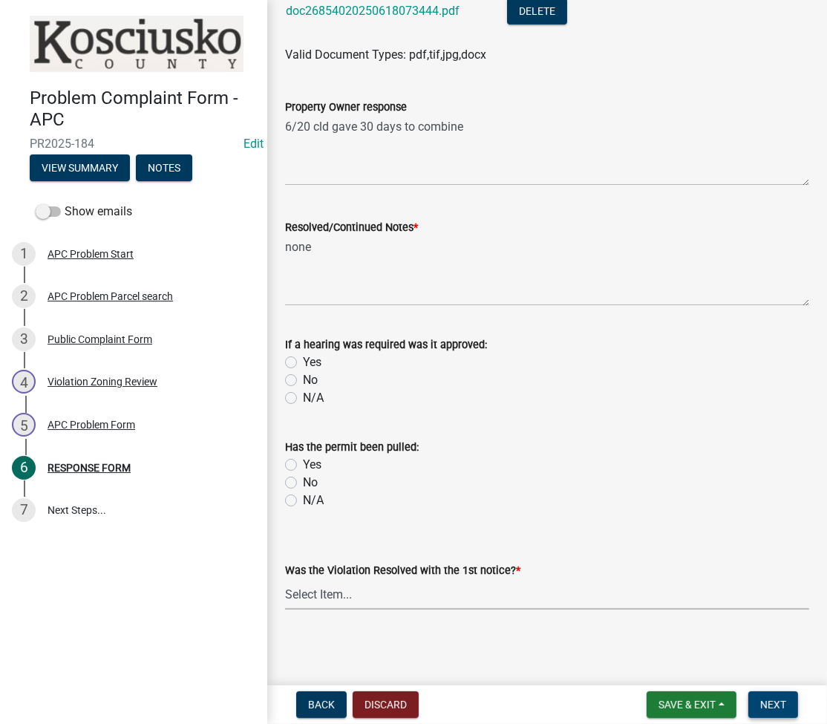
scroll to position [0, 0]
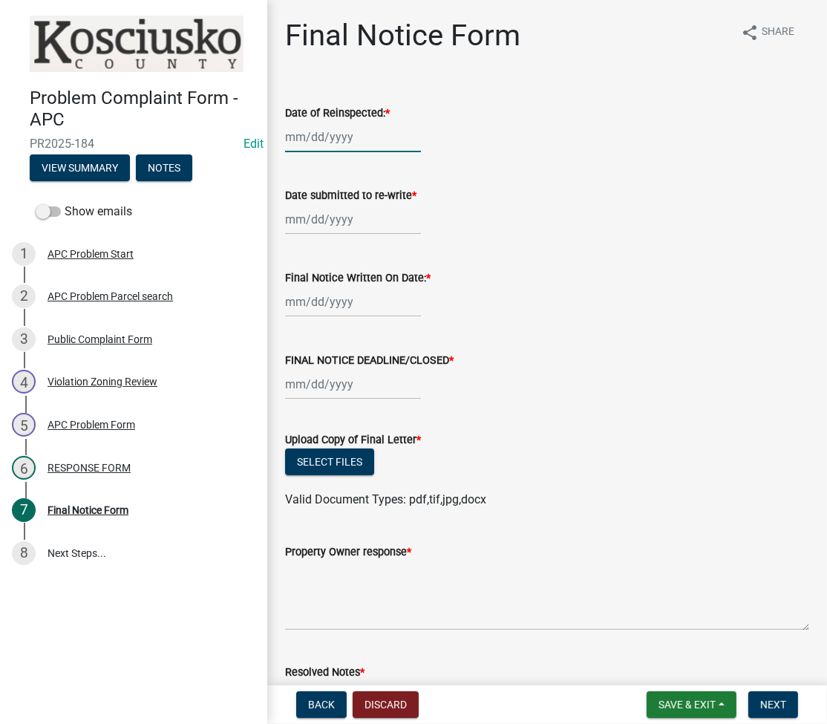
click at [319, 135] on div at bounding box center [353, 137] width 136 height 30
select select "8"
select select "2025"
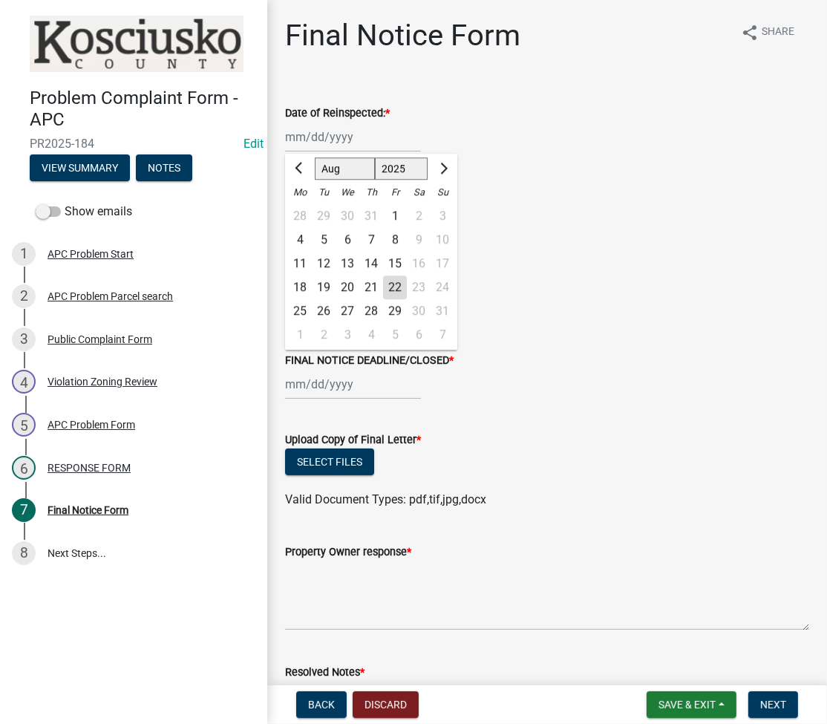
click at [390, 293] on div "22" at bounding box center [395, 287] width 24 height 24
type input "[DATE]"
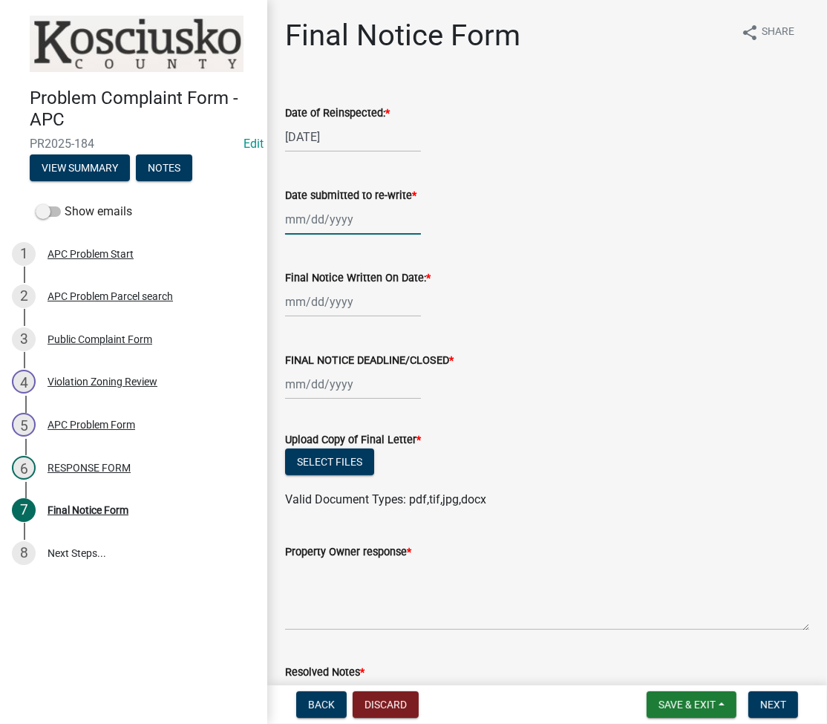
click at [324, 222] on div at bounding box center [353, 219] width 136 height 30
select select "8"
select select "2025"
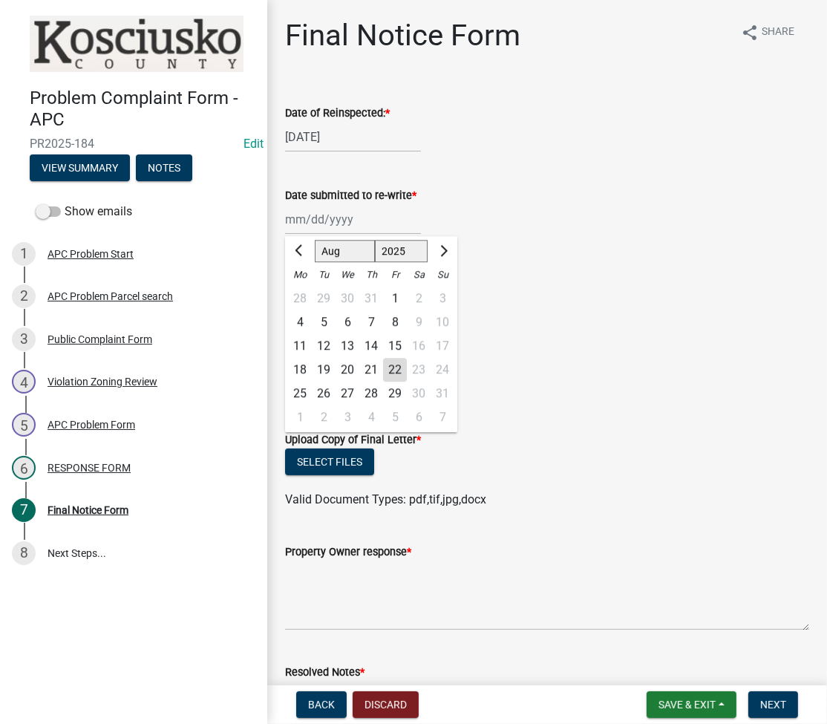
click at [394, 372] on div "22" at bounding box center [395, 370] width 24 height 24
type input "[DATE]"
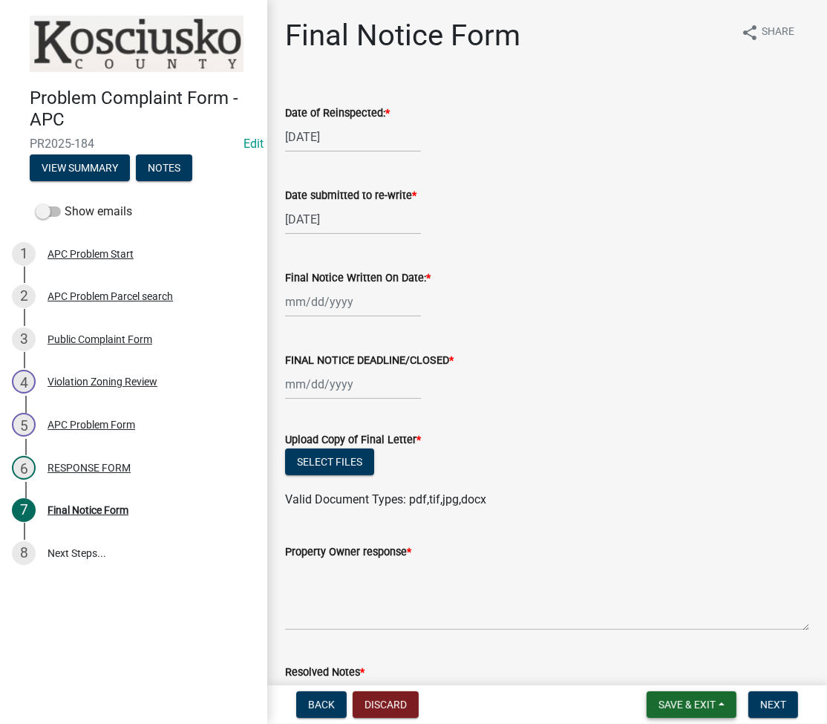
click at [685, 700] on span "Save & Exit" at bounding box center [687, 705] width 57 height 12
click at [685, 664] on button "Save & Exit" at bounding box center [677, 666] width 119 height 36
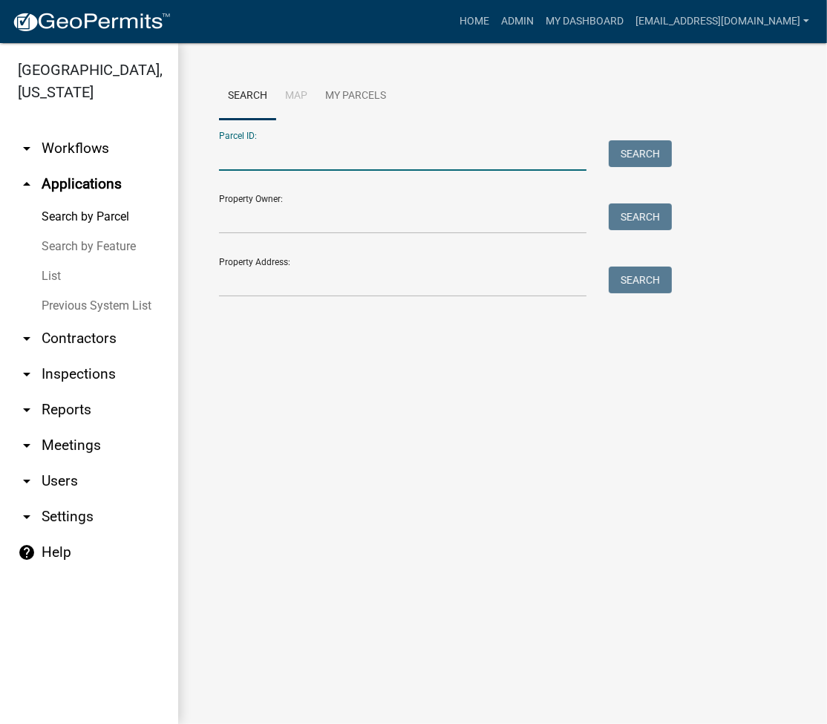
click at [431, 151] on input "Parcel ID:" at bounding box center [403, 155] width 368 height 30
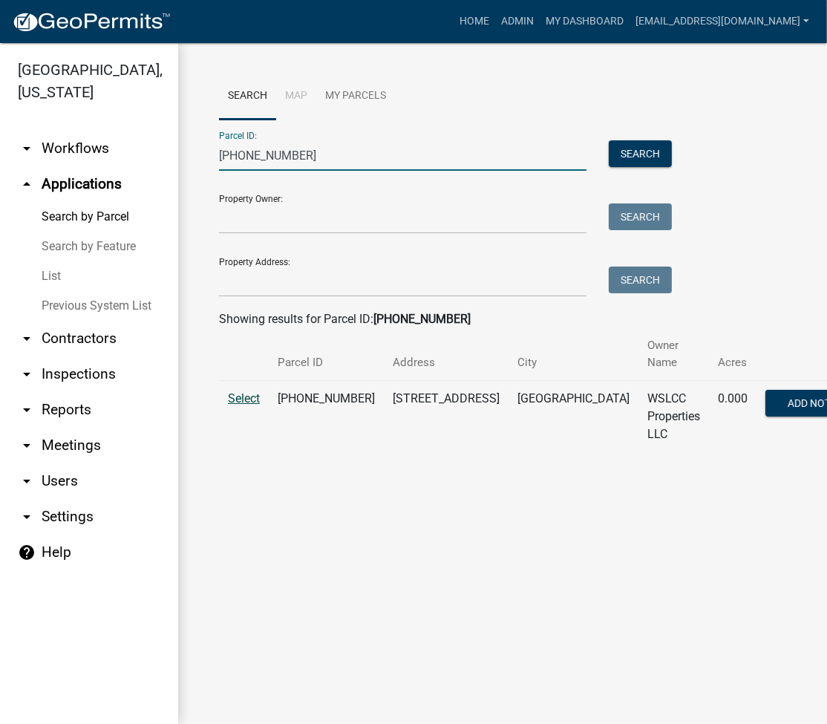
type input "008-032-224"
click at [247, 391] on span "Select" at bounding box center [244, 398] width 32 height 14
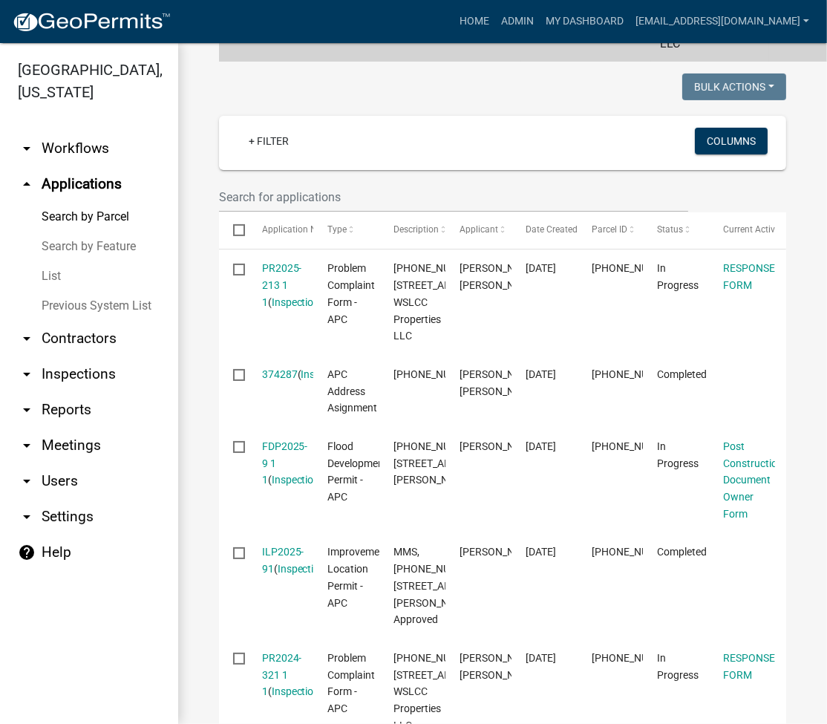
scroll to position [396, 0]
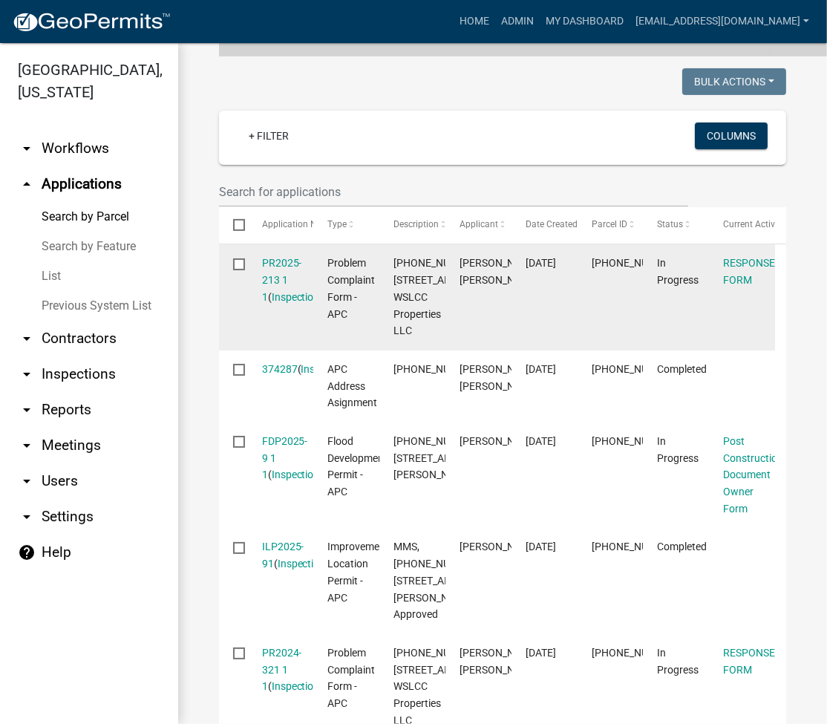
click at [284, 255] on div "PR2025-213 1 1 ( Inspections )" at bounding box center [280, 280] width 37 height 50
click at [278, 263] on link "PR2025-213 1 1" at bounding box center [282, 280] width 40 height 46
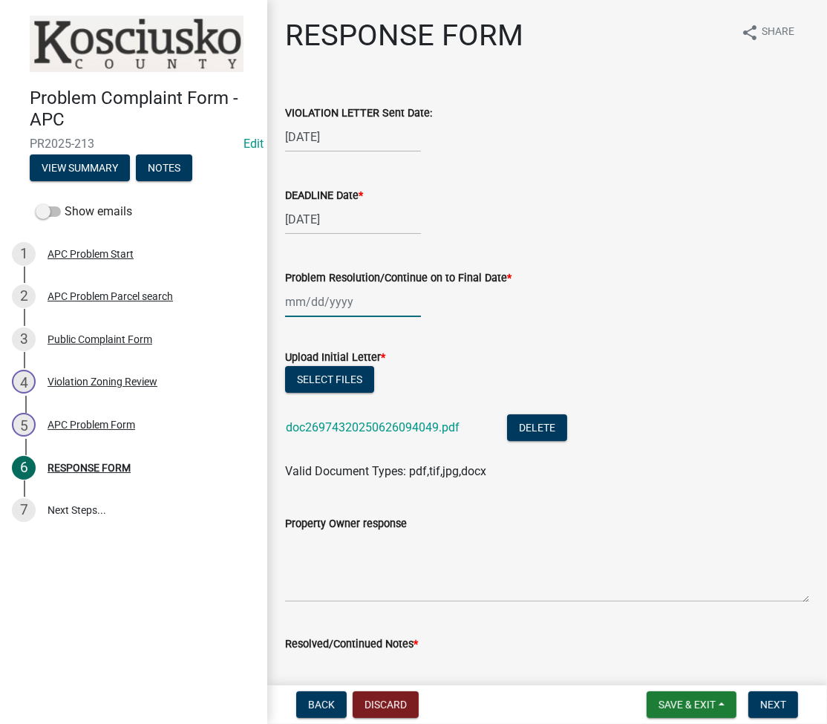
click at [301, 310] on div at bounding box center [353, 302] width 136 height 30
select select "8"
select select "2025"
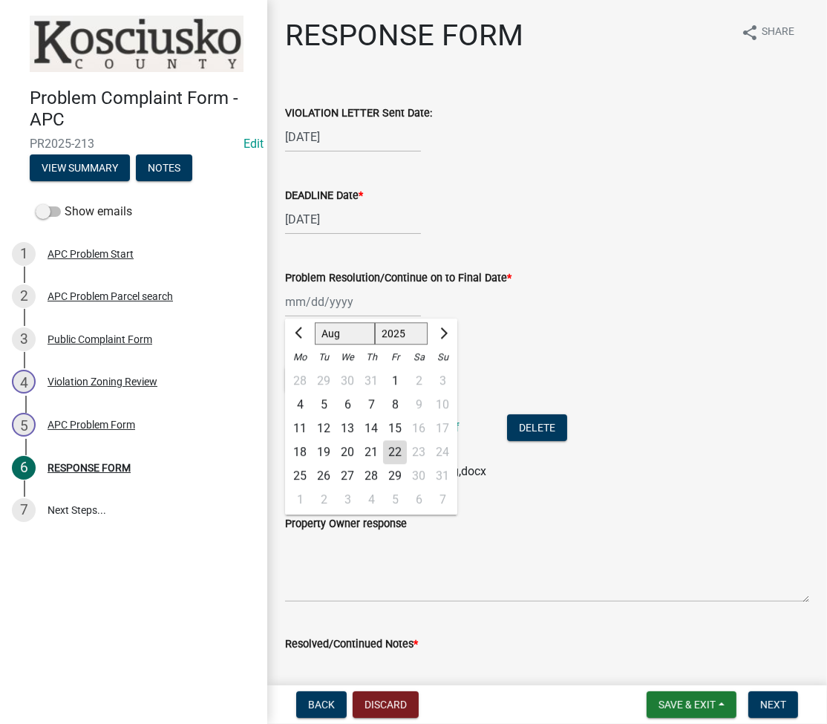
click at [401, 443] on div "22" at bounding box center [395, 452] width 24 height 24
type input "[DATE]"
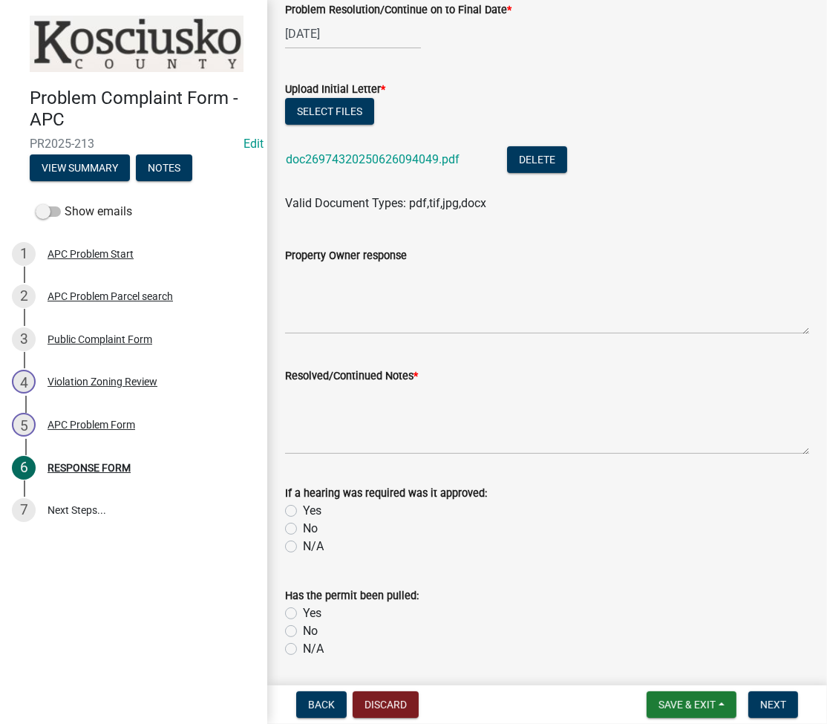
scroll to position [396, 0]
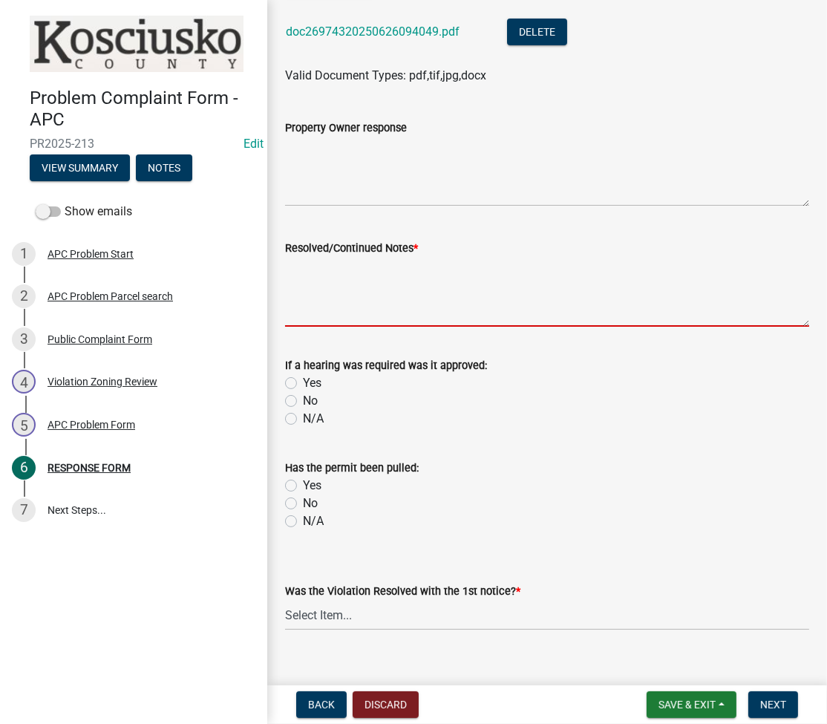
click at [414, 310] on textarea "Resolved/Continued Notes *" at bounding box center [547, 292] width 524 height 70
type textarea "o"
type textarea "none"
click at [303, 506] on label "No" at bounding box center [310, 503] width 15 height 18
click at [303, 504] on input "No" at bounding box center [308, 499] width 10 height 10
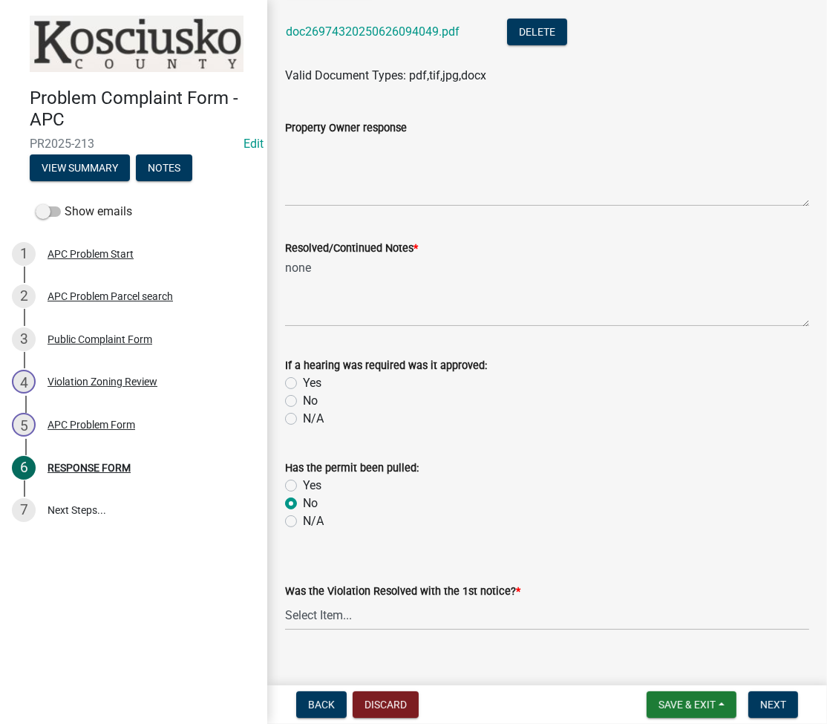
radio input "true"
click at [310, 617] on select "Select Item... Yes No N/A" at bounding box center [547, 615] width 524 height 30
click at [285, 600] on select "Select Item... Yes No N/A" at bounding box center [547, 615] width 524 height 30
select select "d062c417-95db-497a-9398-920c005df4db"
click at [770, 707] on span "Next" at bounding box center [773, 705] width 26 height 12
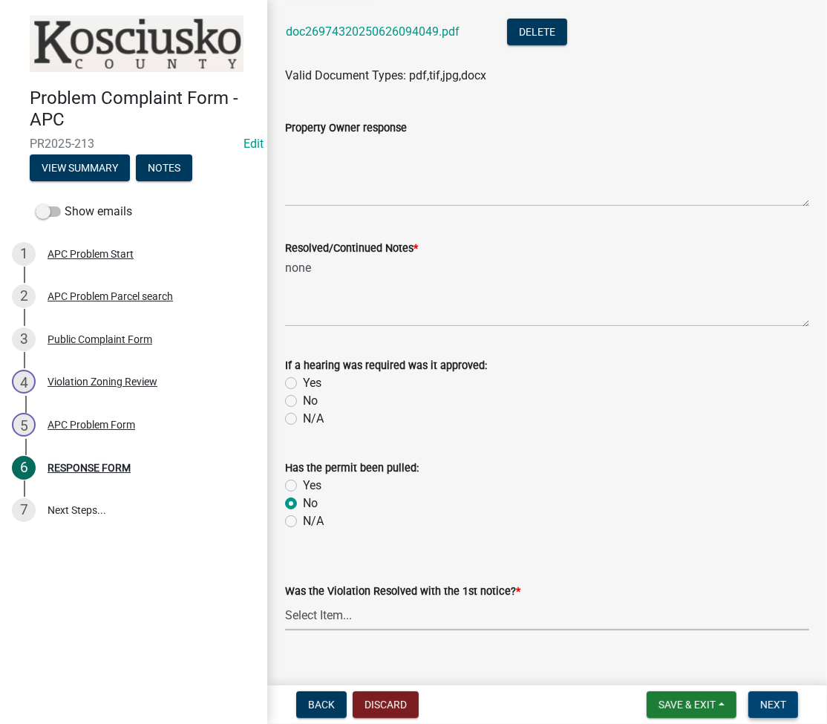
scroll to position [0, 0]
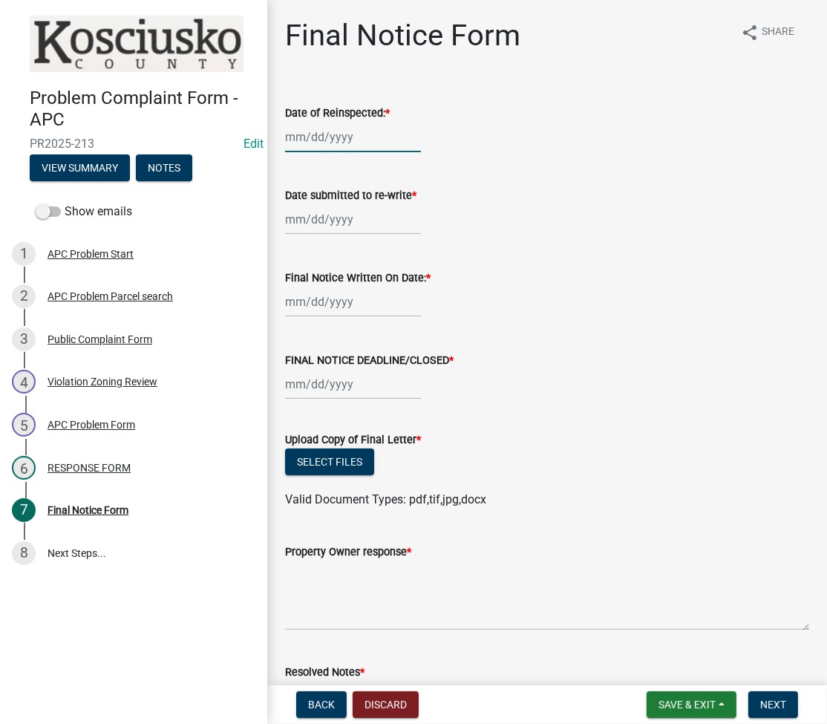
click at [324, 138] on div at bounding box center [353, 137] width 136 height 30
select select "8"
select select "2025"
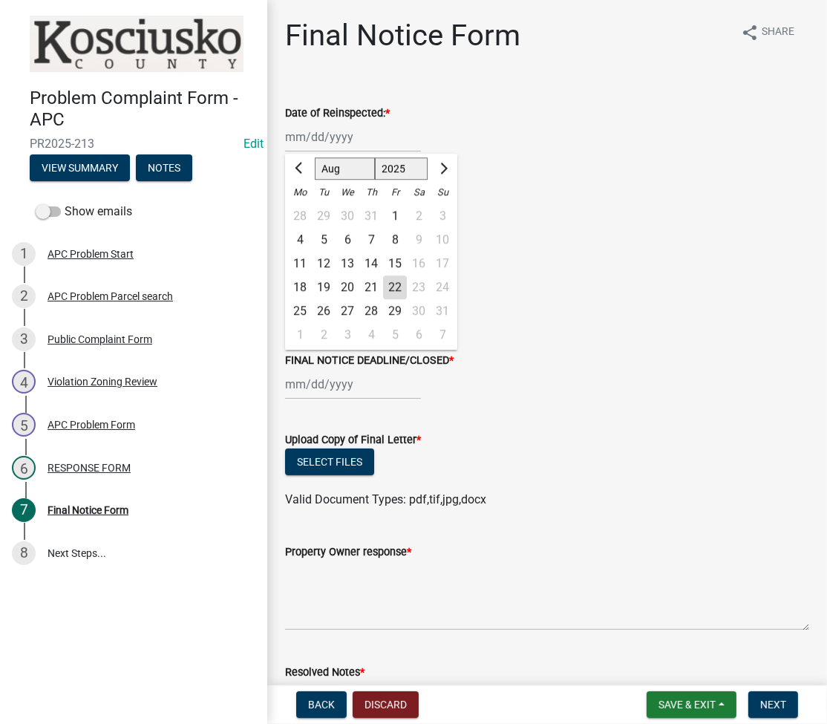
click at [396, 281] on div "22" at bounding box center [395, 287] width 24 height 24
type input "[DATE]"
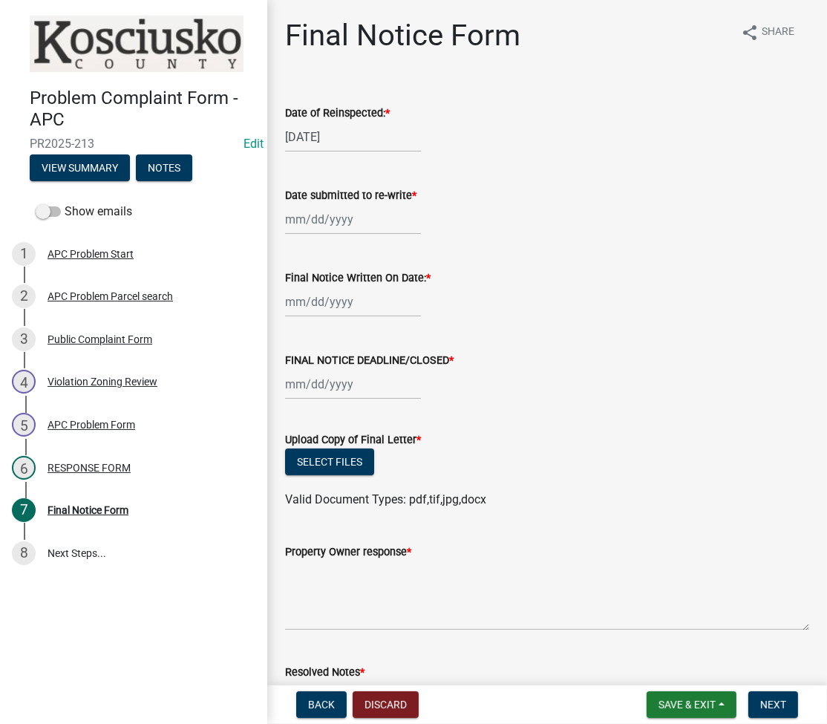
click at [313, 214] on div at bounding box center [353, 219] width 136 height 30
select select "8"
select select "2025"
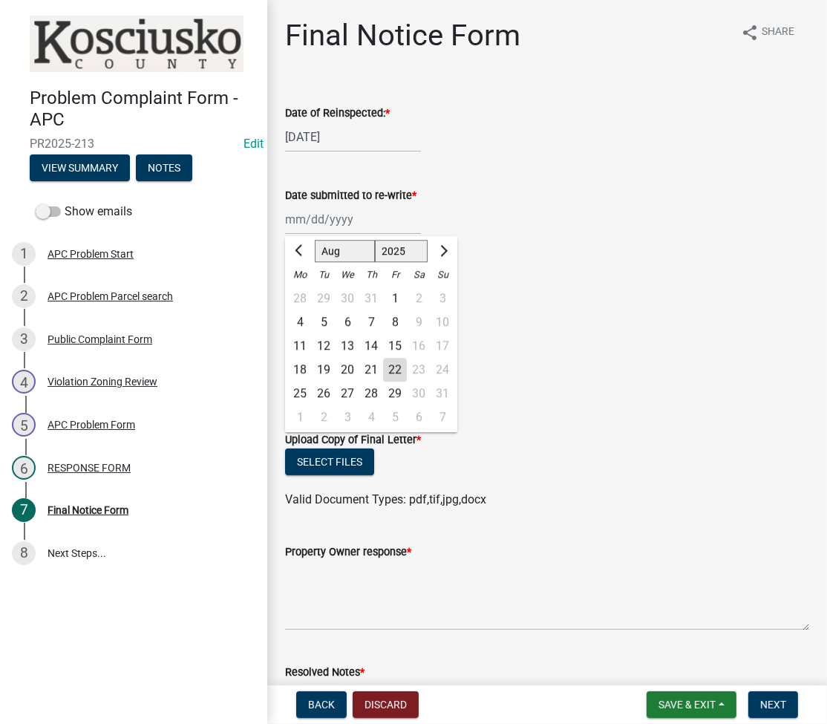
click at [388, 367] on div "22" at bounding box center [395, 370] width 24 height 24
type input "[DATE]"
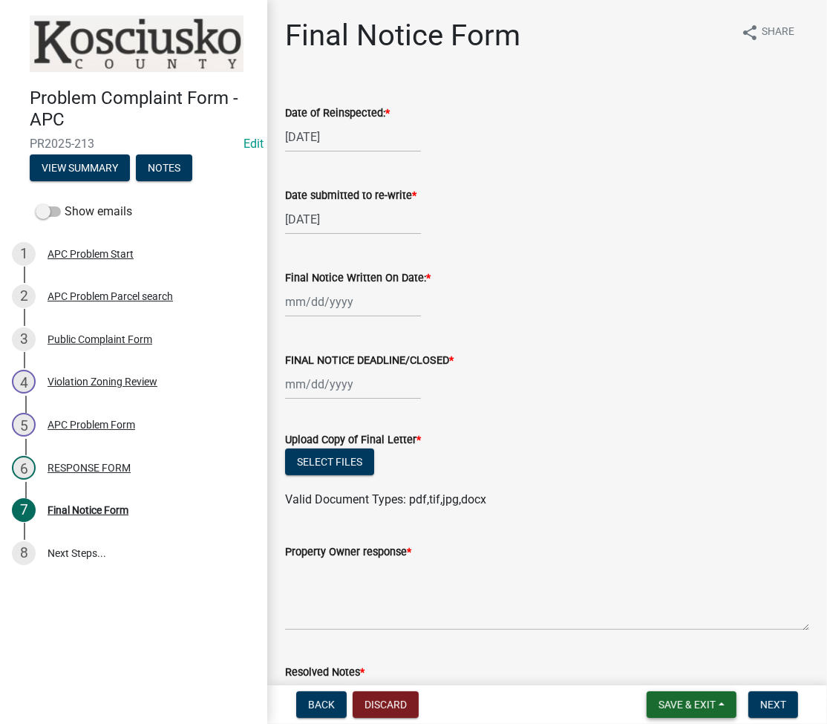
click at [695, 711] on button "Save & Exit" at bounding box center [692, 704] width 90 height 27
click at [662, 665] on button "Save & Exit" at bounding box center [677, 666] width 119 height 36
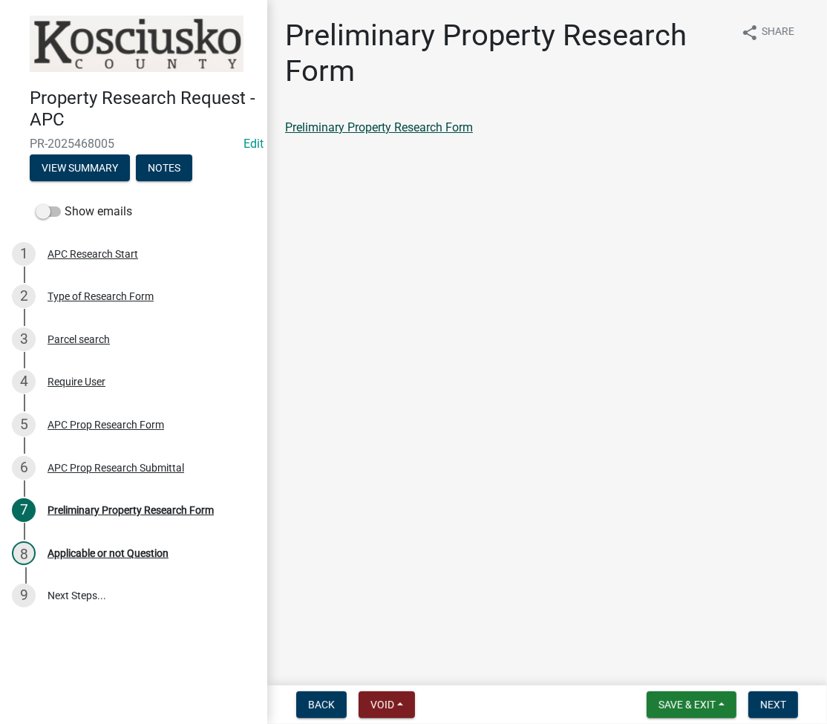
click at [424, 126] on link "Preliminary Property Research Form" at bounding box center [379, 127] width 188 height 14
click at [774, 713] on button "Next" at bounding box center [773, 704] width 50 height 27
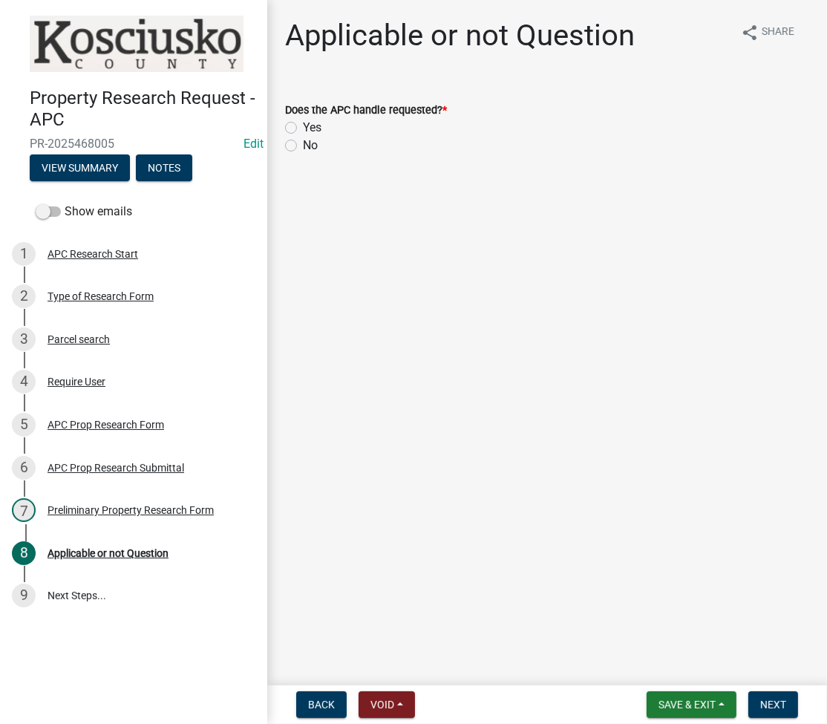
click at [303, 127] on label "Yes" at bounding box center [312, 128] width 19 height 18
click at [303, 127] on input "Yes" at bounding box center [308, 124] width 10 height 10
radio input "true"
click at [778, 705] on span "Next" at bounding box center [773, 705] width 26 height 12
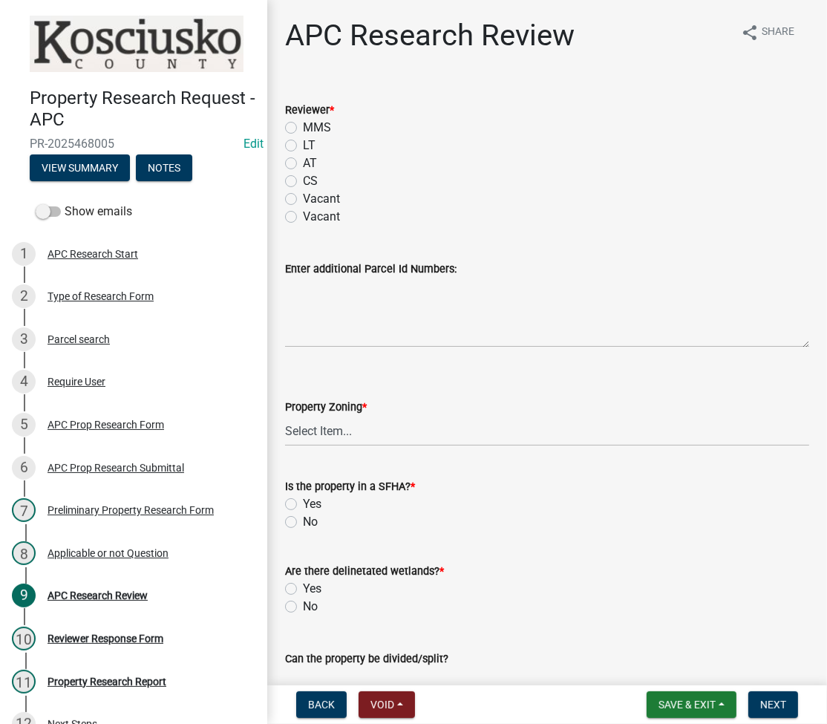
click at [303, 146] on label "LT" at bounding box center [309, 146] width 13 height 18
click at [303, 146] on input "LT" at bounding box center [308, 142] width 10 height 10
radio input "true"
click at [353, 435] on select "Select Item... Agricultural Agricultural 2 Residential Commercial Industrial 1 …" at bounding box center [547, 431] width 524 height 30
click at [285, 416] on select "Select Item... Agricultural Agricultural 2 Residential Commercial Industrial 1 …" at bounding box center [547, 431] width 524 height 30
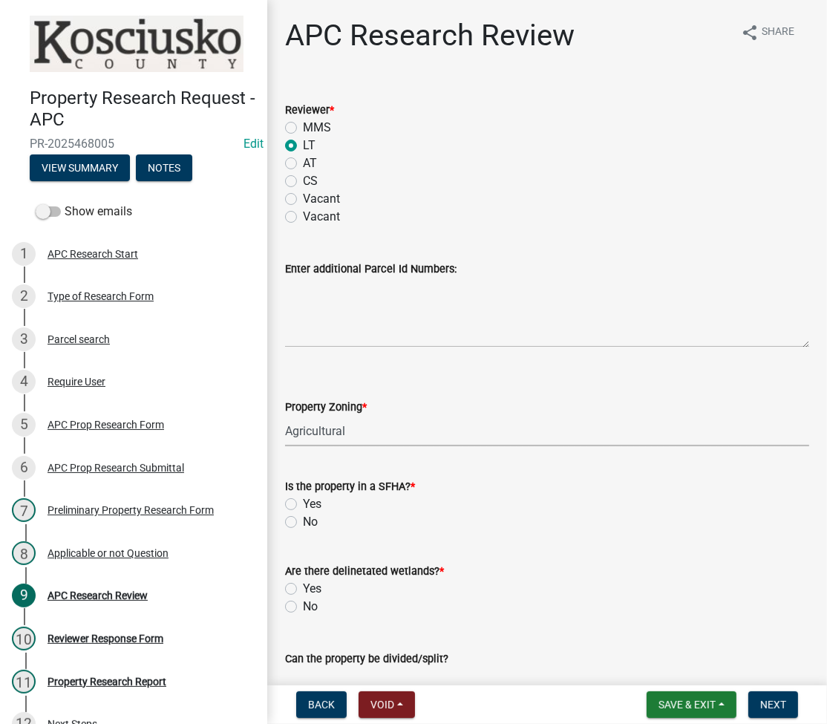
select select "fa378ffa-5b76-4540-9014-3a35c1b5764a"
click at [303, 501] on label "Yes" at bounding box center [312, 504] width 19 height 18
click at [303, 501] on input "Yes" at bounding box center [308, 500] width 10 height 10
radio input "true"
click at [303, 587] on label "Yes" at bounding box center [312, 589] width 19 height 18
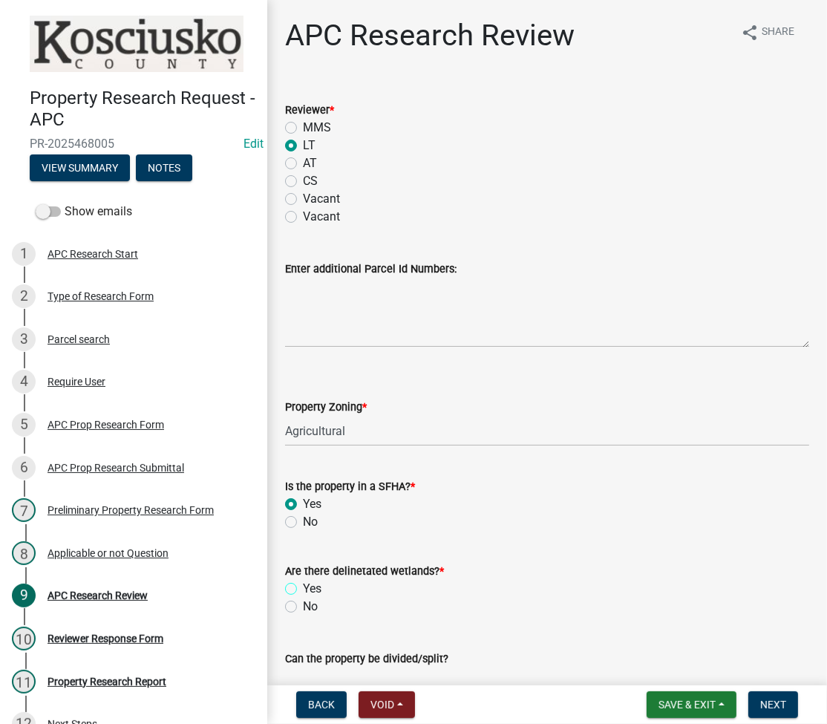
click at [303, 587] on input "Yes" at bounding box center [308, 585] width 10 height 10
radio input "true"
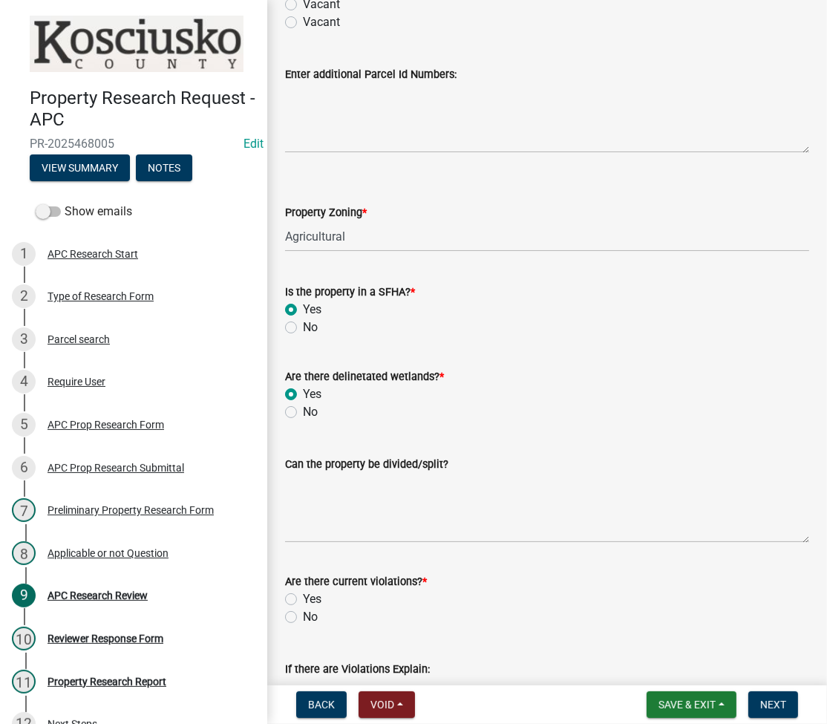
scroll to position [198, 0]
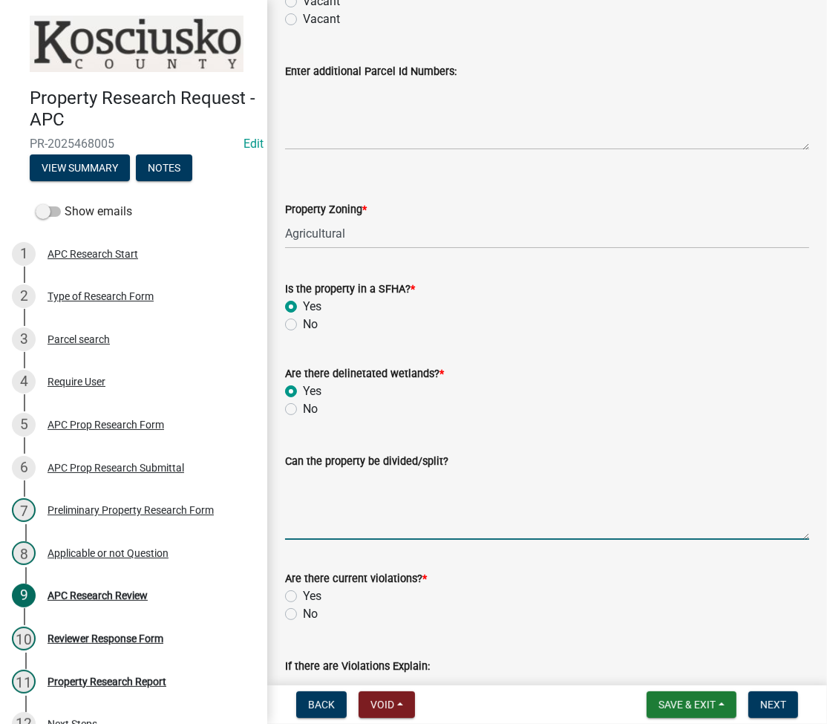
click at [396, 504] on textarea "Can the property be divided/split?" at bounding box center [547, 505] width 524 height 70
type textarea "f"
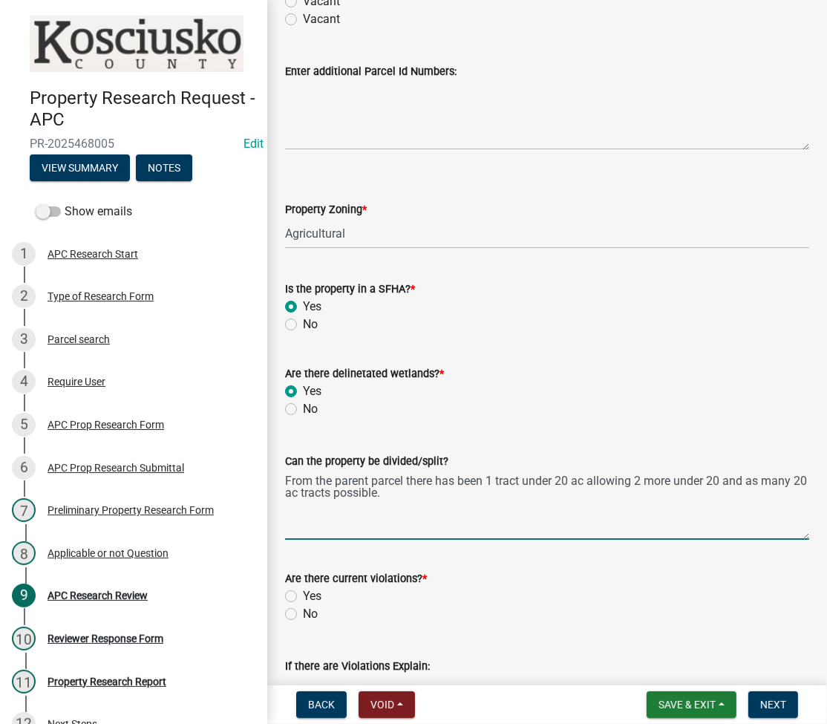
type textarea "From the parent parcel there has been 1 tract under 20 ac allowing 2 more under…"
click at [303, 613] on label "No" at bounding box center [310, 614] width 15 height 18
click at [303, 613] on input "No" at bounding box center [308, 610] width 10 height 10
radio input "true"
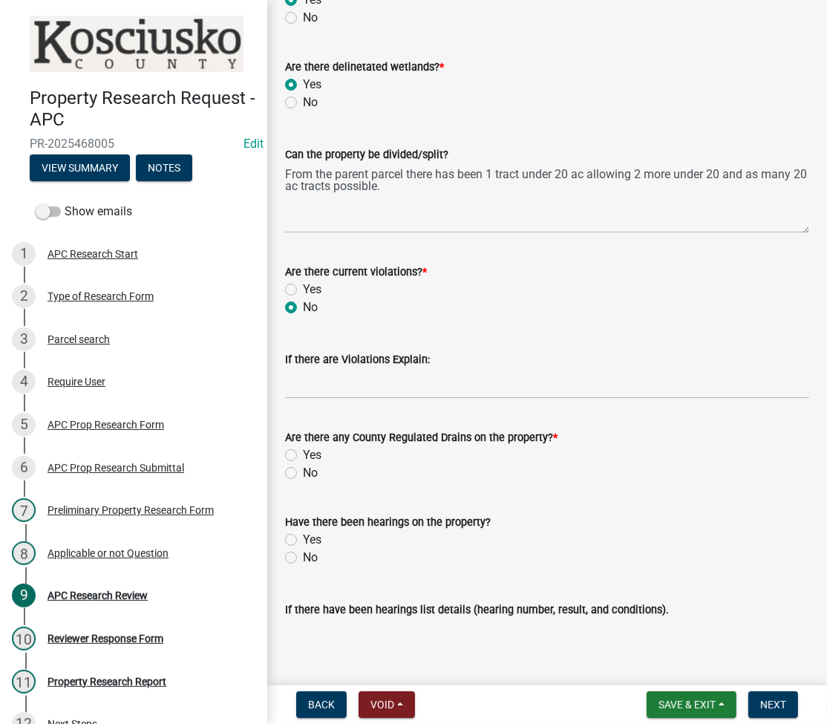
scroll to position [594, 0]
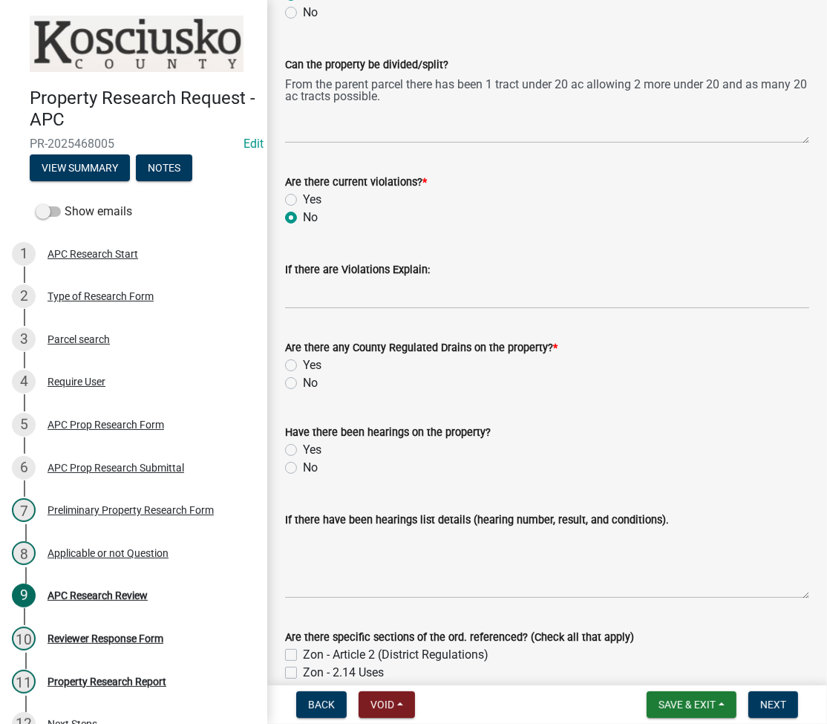
click at [303, 381] on label "No" at bounding box center [310, 383] width 15 height 18
click at [303, 381] on input "No" at bounding box center [308, 379] width 10 height 10
radio input "true"
click at [303, 468] on label "No" at bounding box center [310, 468] width 15 height 18
click at [303, 468] on input "No" at bounding box center [308, 464] width 10 height 10
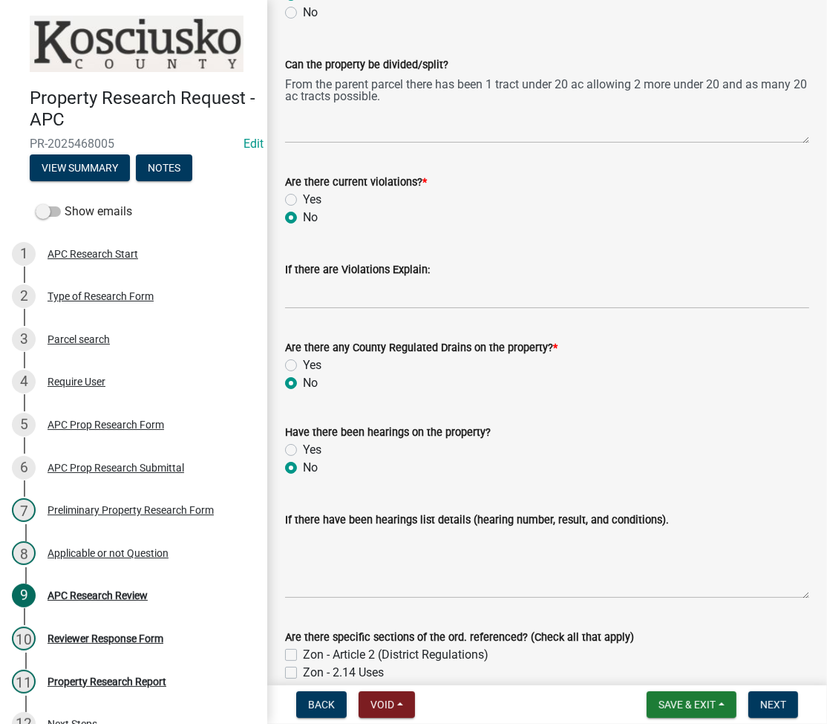
radio input "true"
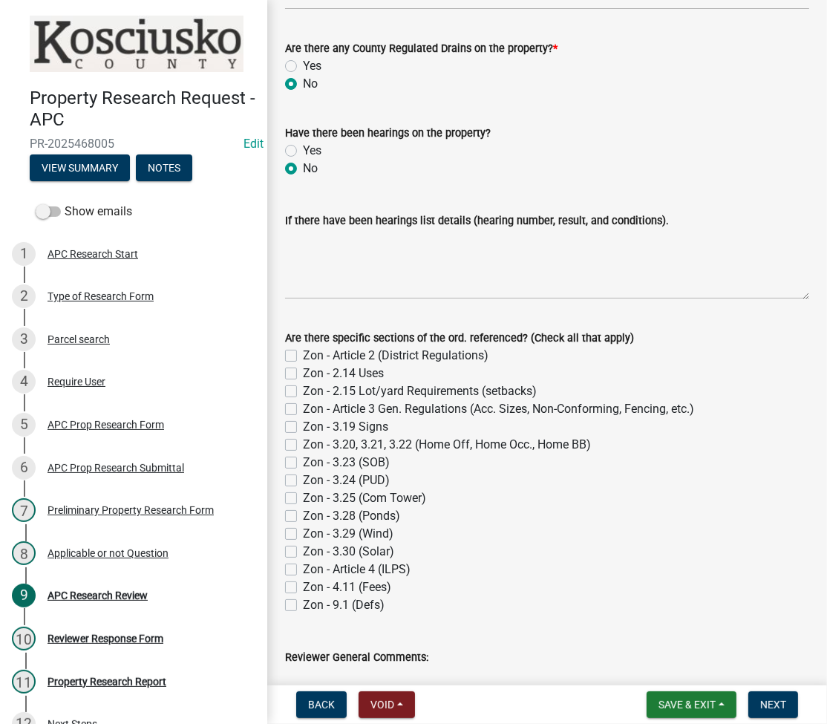
scroll to position [990, 0]
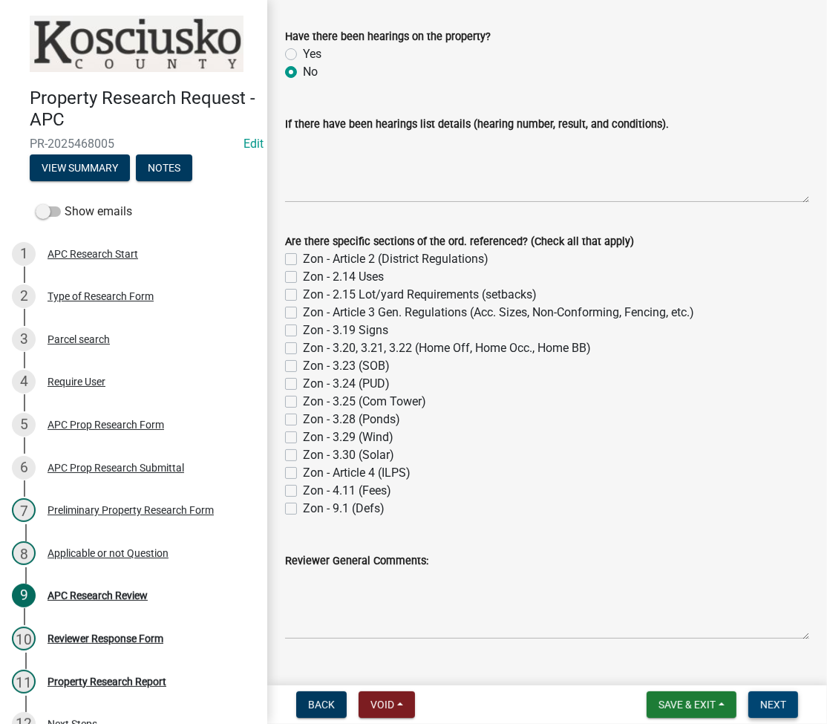
click at [778, 706] on span "Next" at bounding box center [773, 705] width 26 height 12
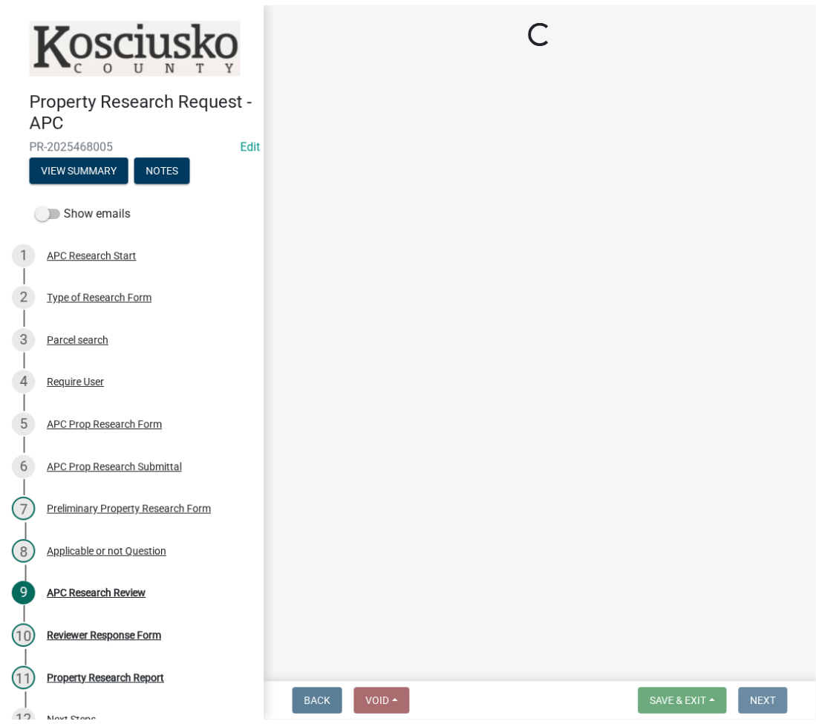
scroll to position [0, 0]
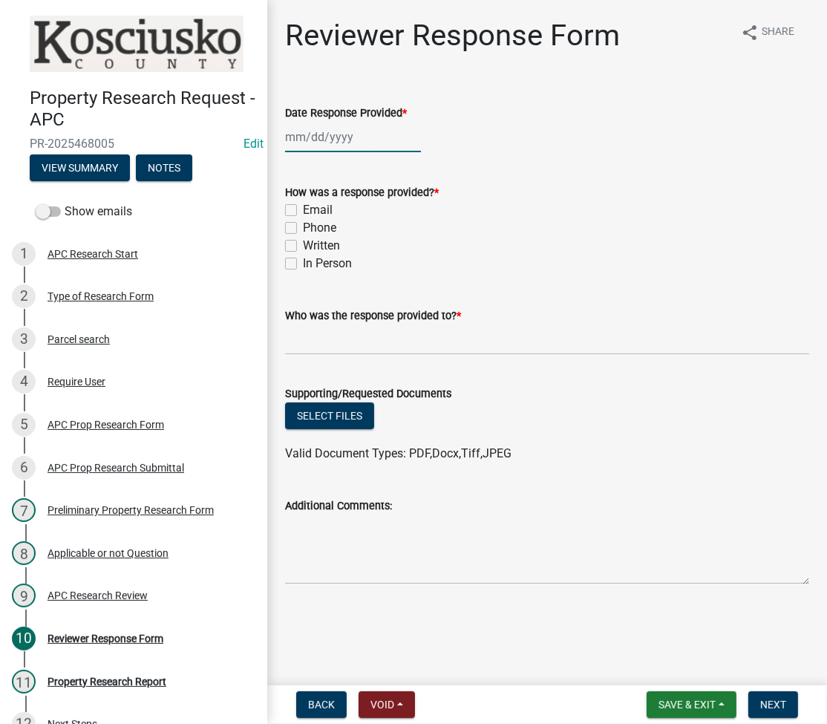
click at [334, 135] on div at bounding box center [353, 137] width 136 height 30
select select "8"
select select "2025"
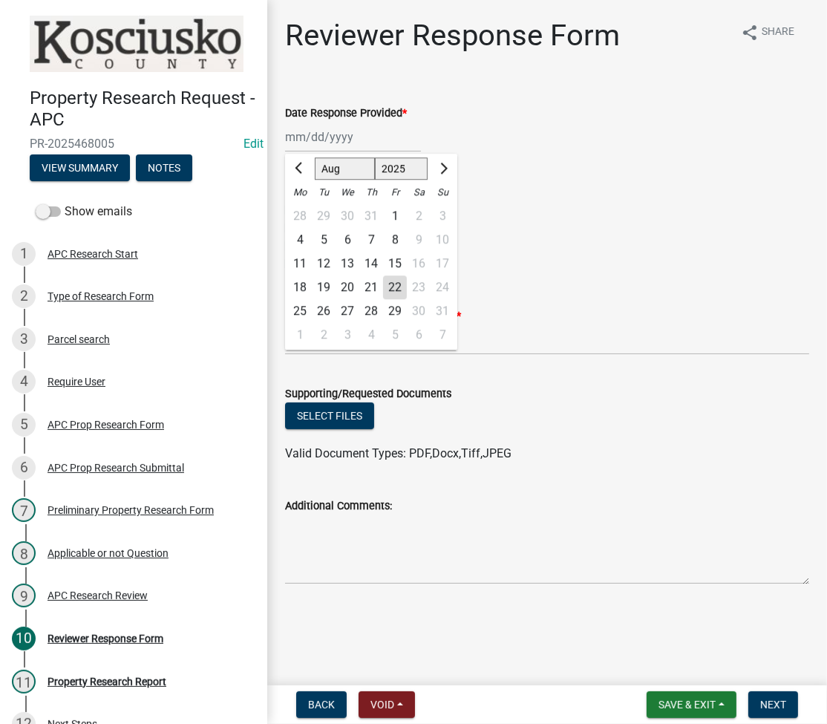
click at [393, 288] on div "22" at bounding box center [395, 287] width 24 height 24
type input "[DATE]"
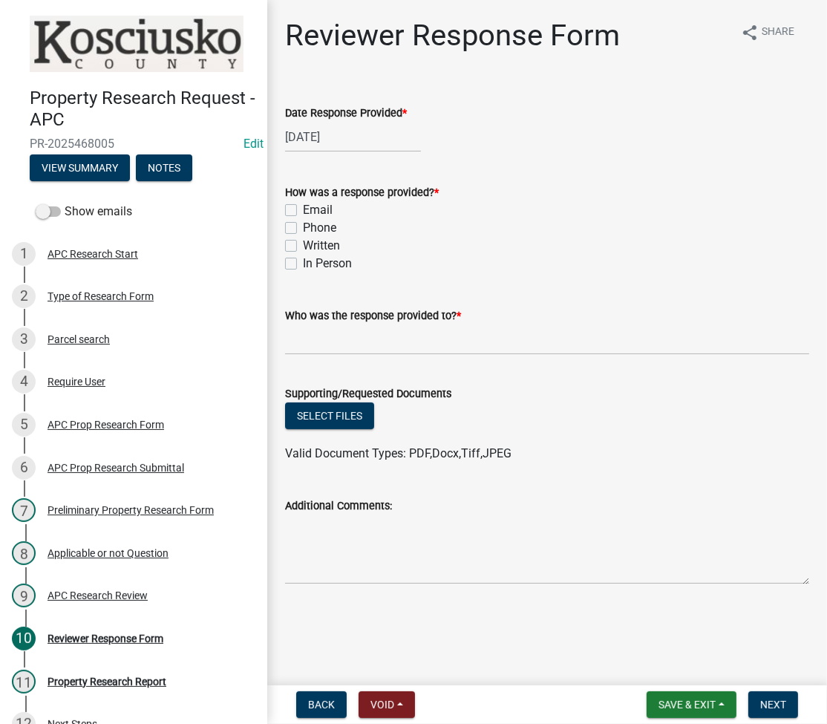
click at [303, 208] on label "Email" at bounding box center [318, 210] width 30 height 18
click at [303, 208] on input "Email" at bounding box center [308, 206] width 10 height 10
checkbox input "true"
checkbox input "false"
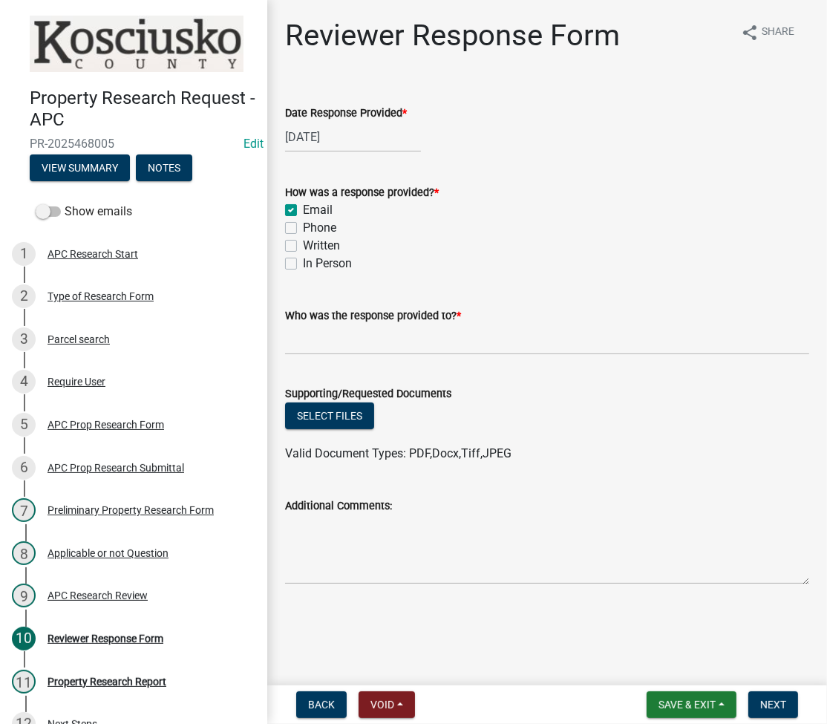
checkbox input "false"
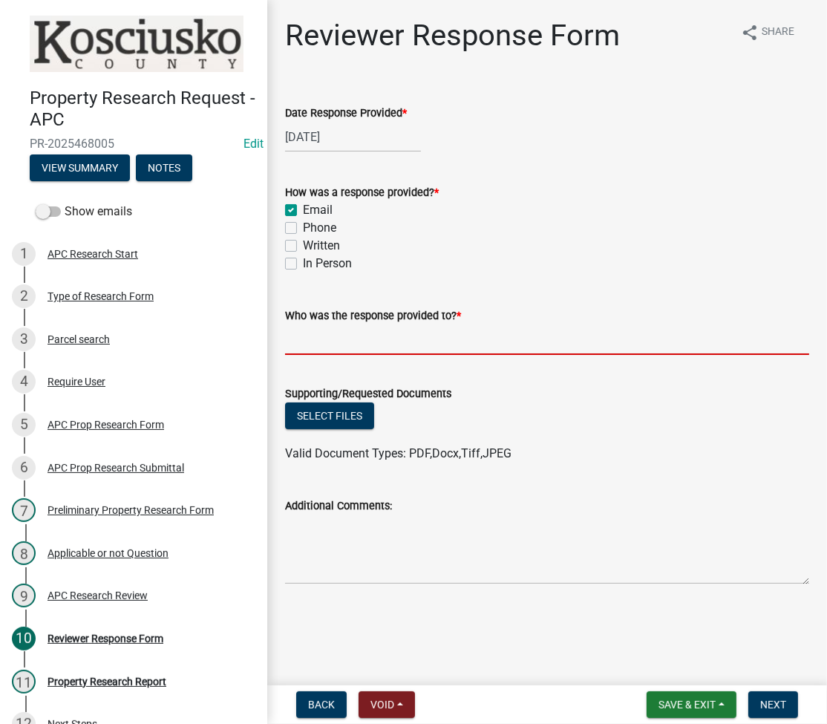
click at [340, 340] on input "Who was the response provided to? *" at bounding box center [547, 339] width 524 height 30
type input "[PERSON_NAME]"
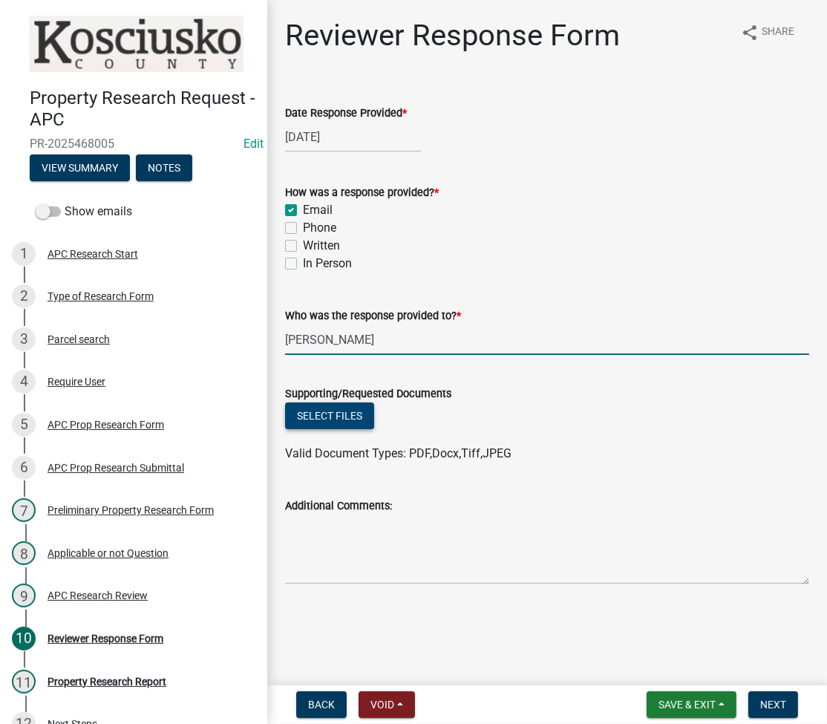
click at [321, 414] on button "Select files" at bounding box center [329, 415] width 89 height 27
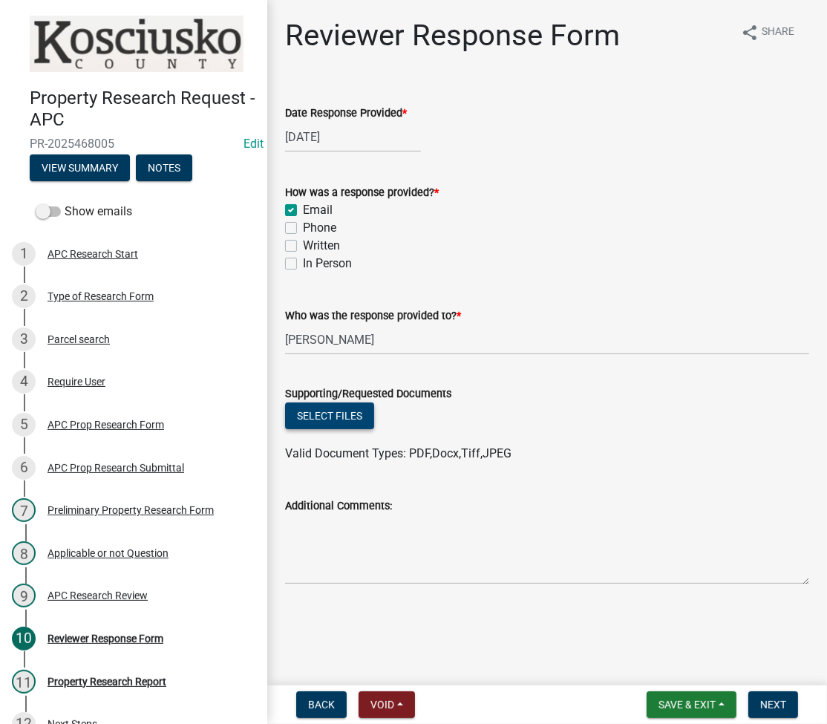
click at [316, 419] on button "Select files" at bounding box center [329, 415] width 89 height 27
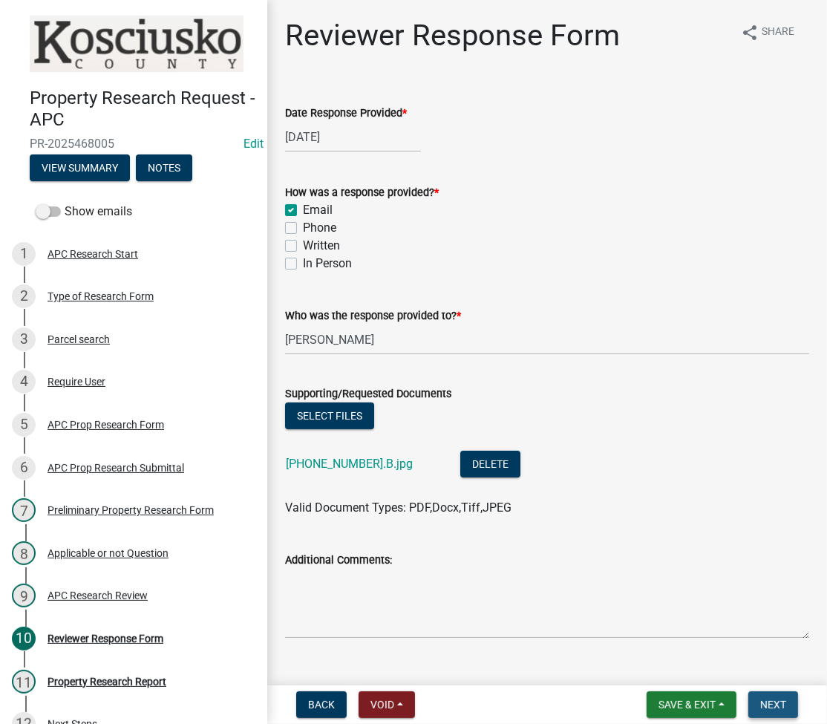
click at [780, 696] on button "Next" at bounding box center [773, 704] width 50 height 27
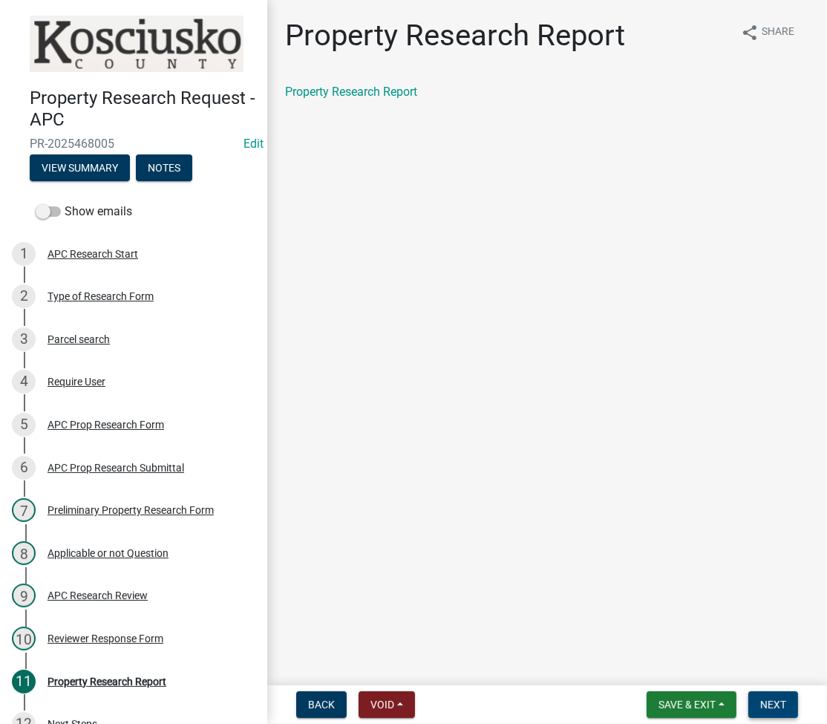
click at [790, 699] on button "Next" at bounding box center [773, 704] width 50 height 27
